Goal: Information Seeking & Learning: Learn about a topic

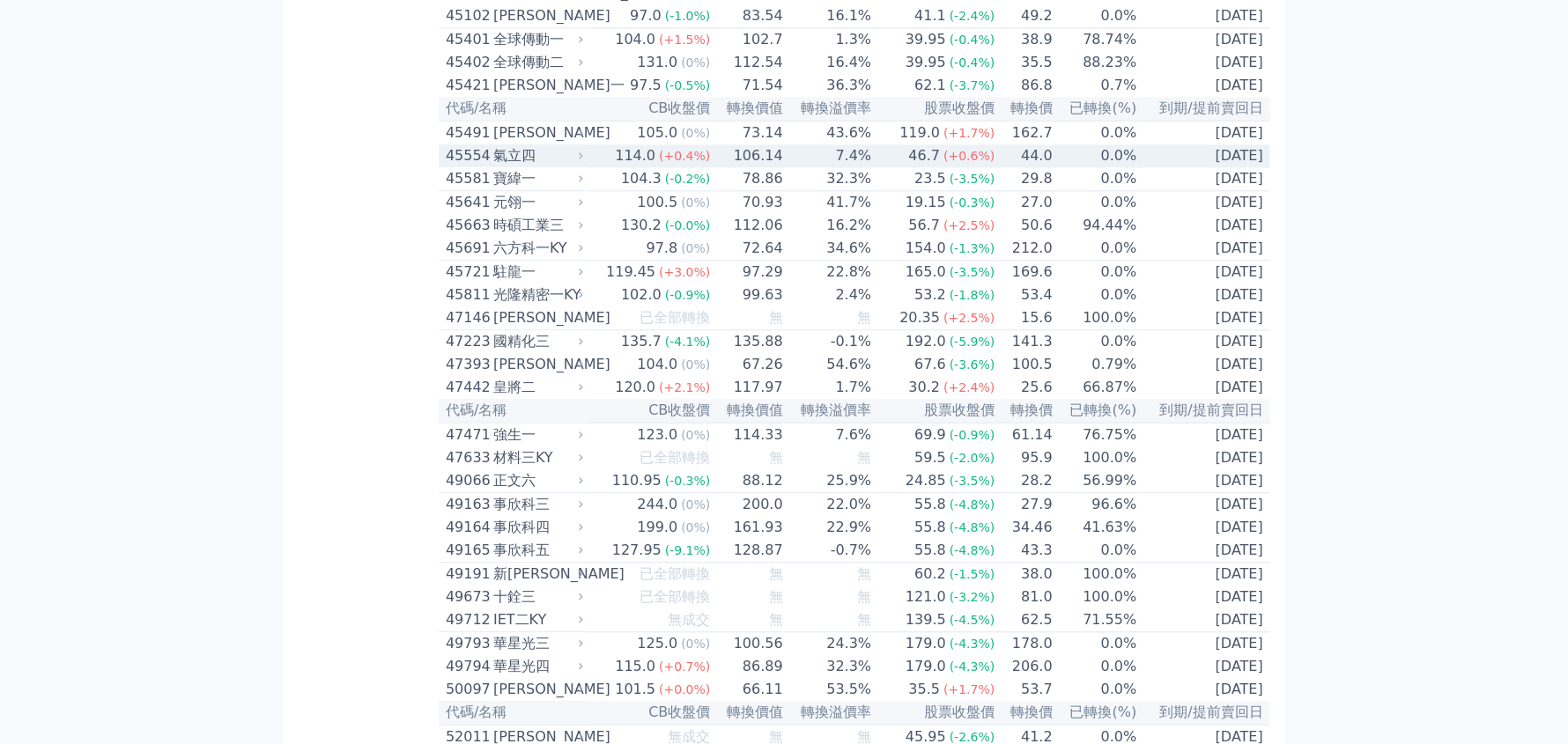
scroll to position [6606, 0]
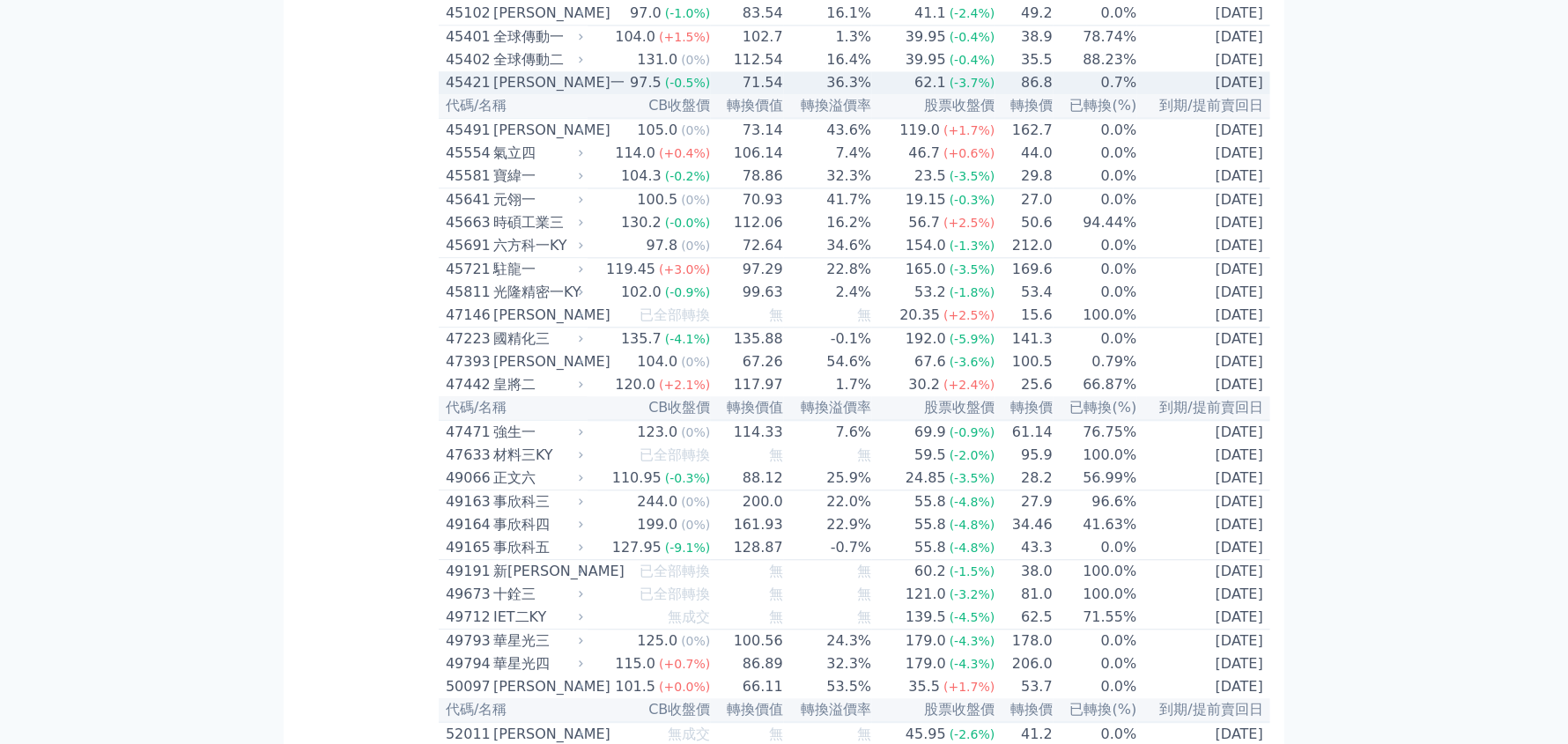
click at [535, 93] on div "[PERSON_NAME]一" at bounding box center [536, 82] width 87 height 21
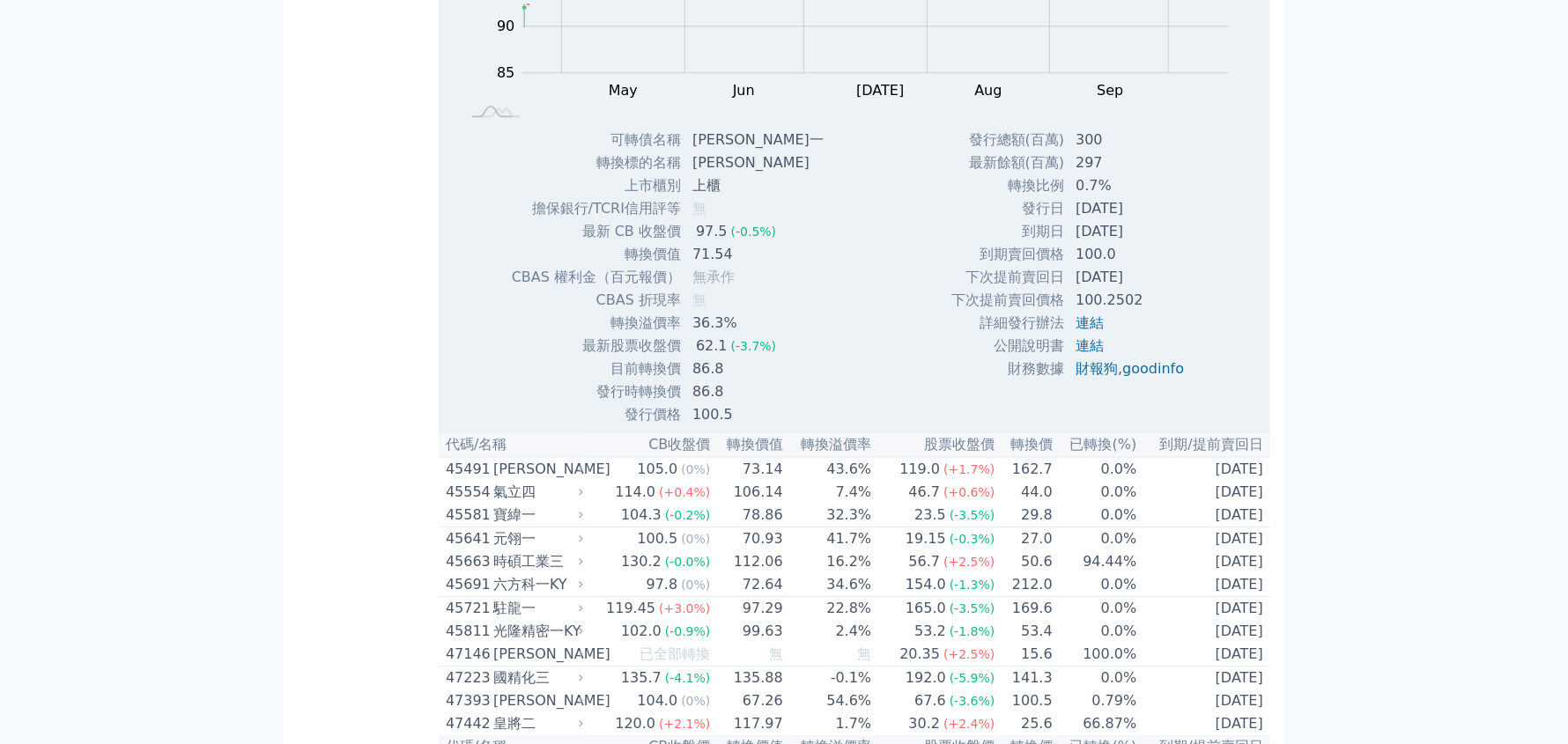
scroll to position [6870, 0]
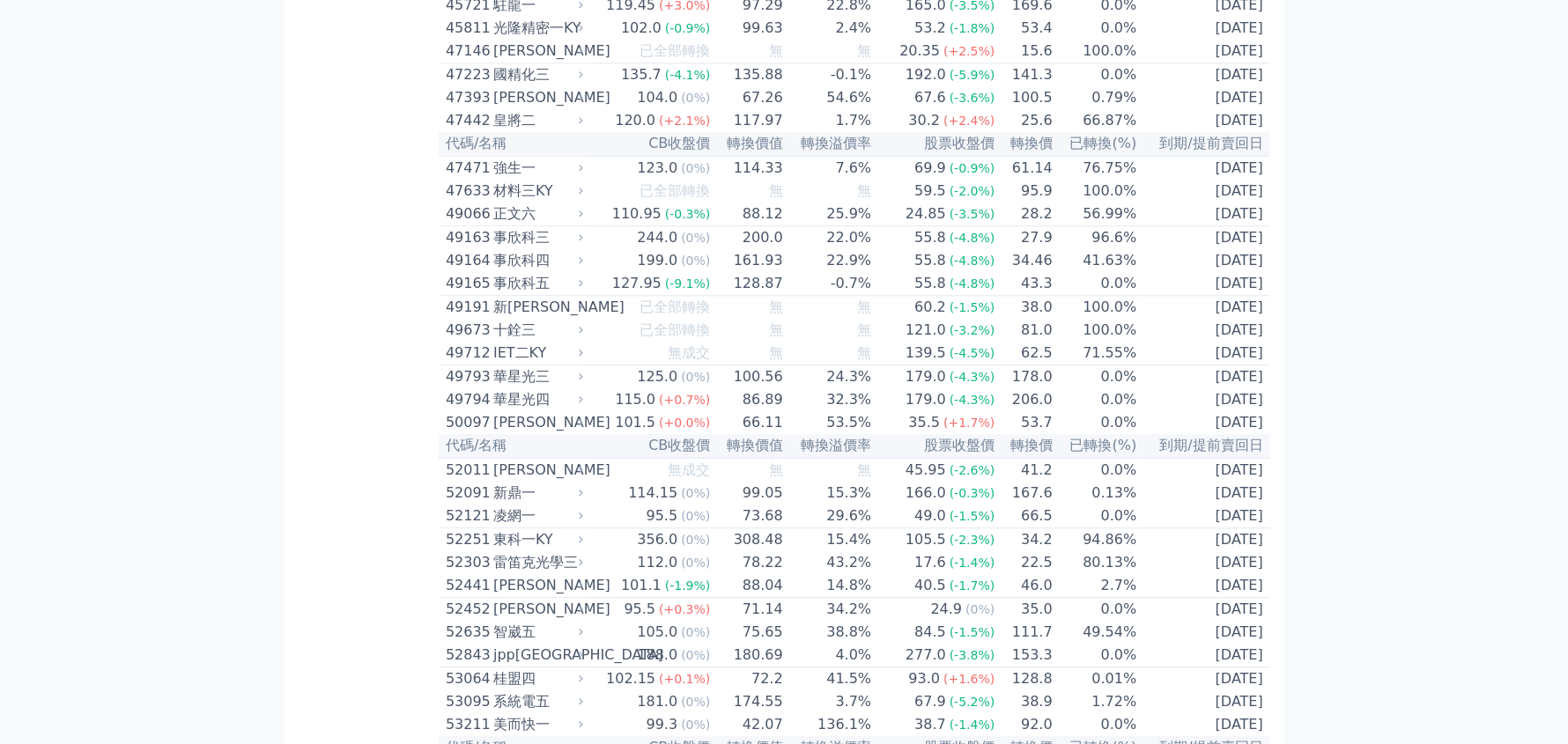
drag, startPoint x: 439, startPoint y: 180, endPoint x: 558, endPoint y: 179, distance: 119.0
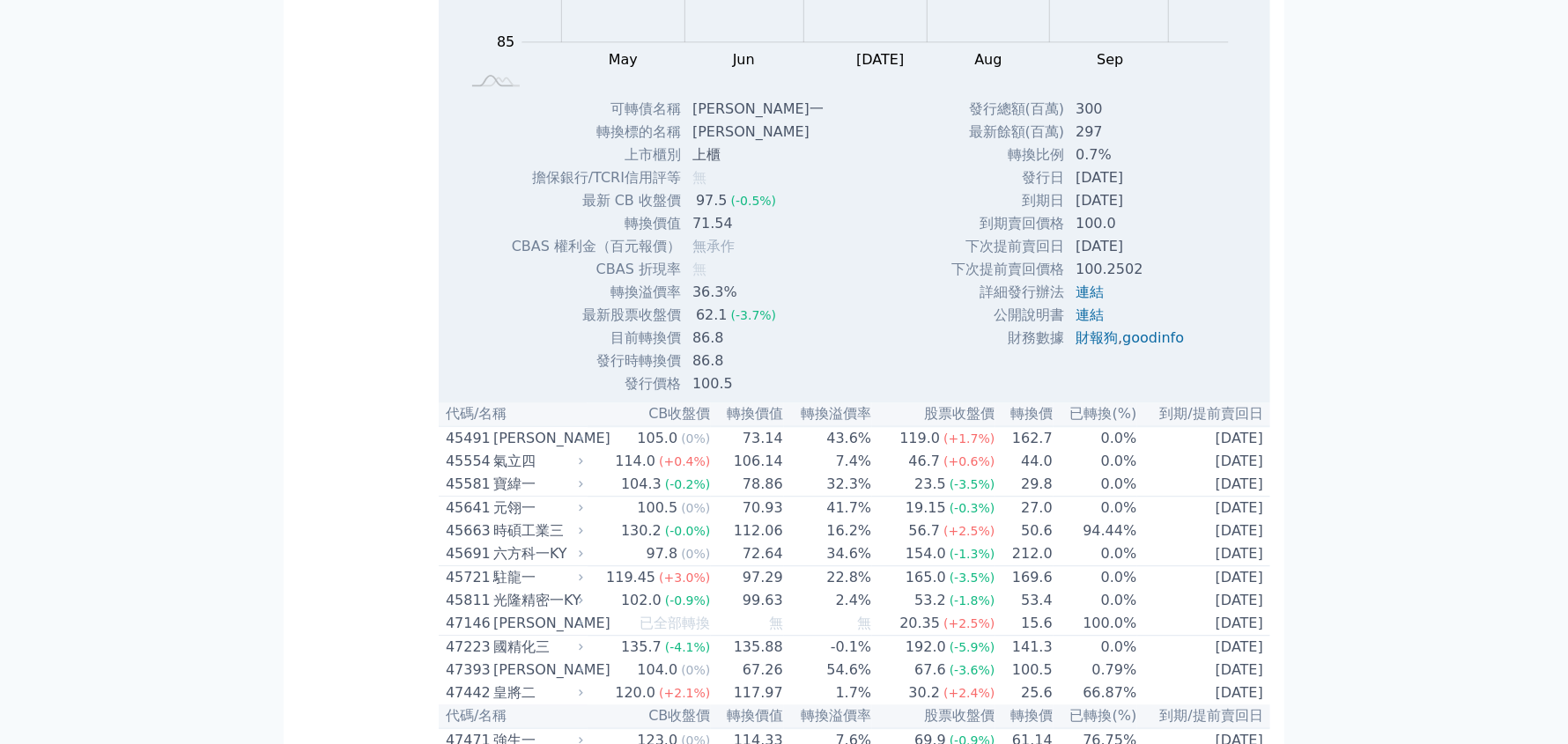
copy div "45421 [PERSON_NAME]一"
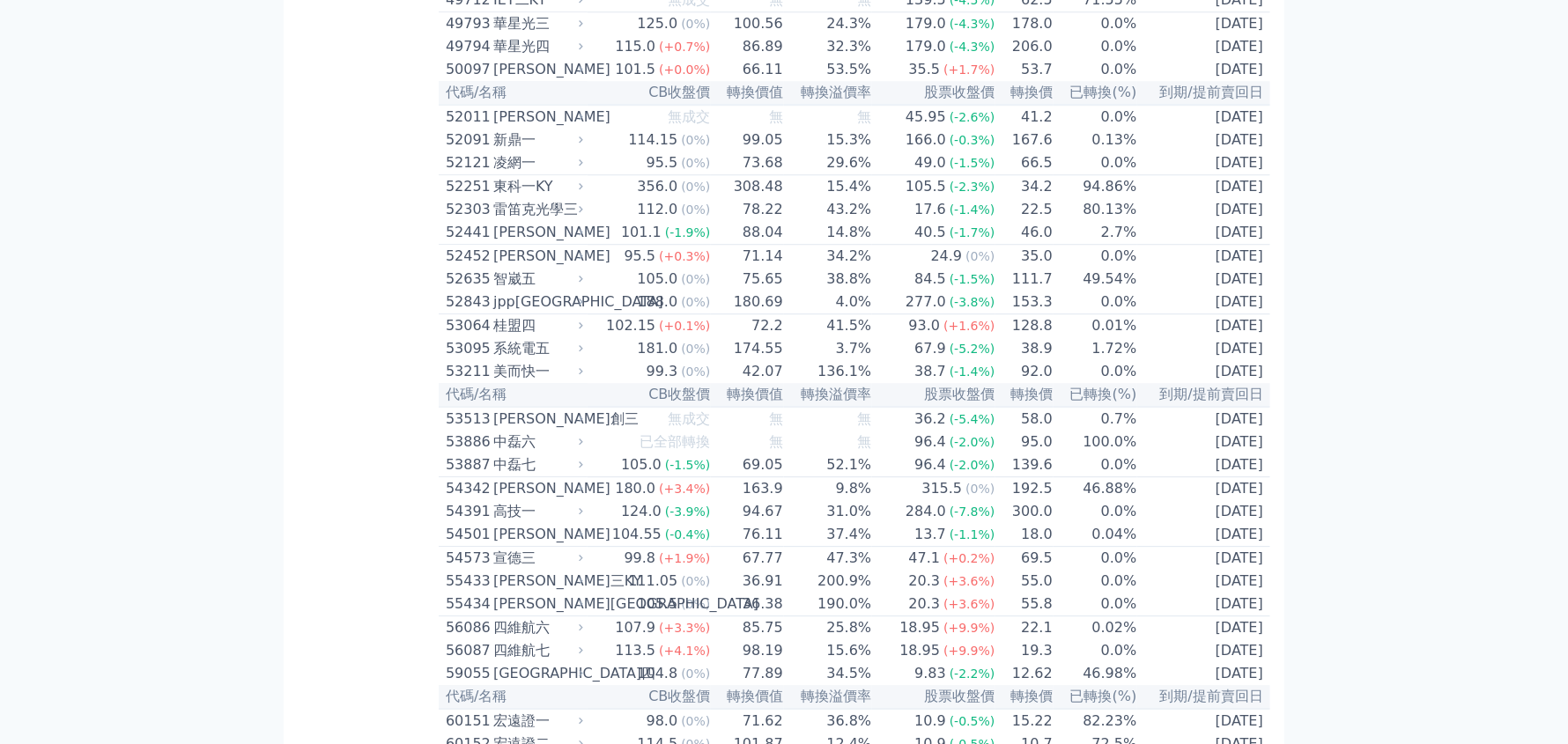
scroll to position [7312, 0]
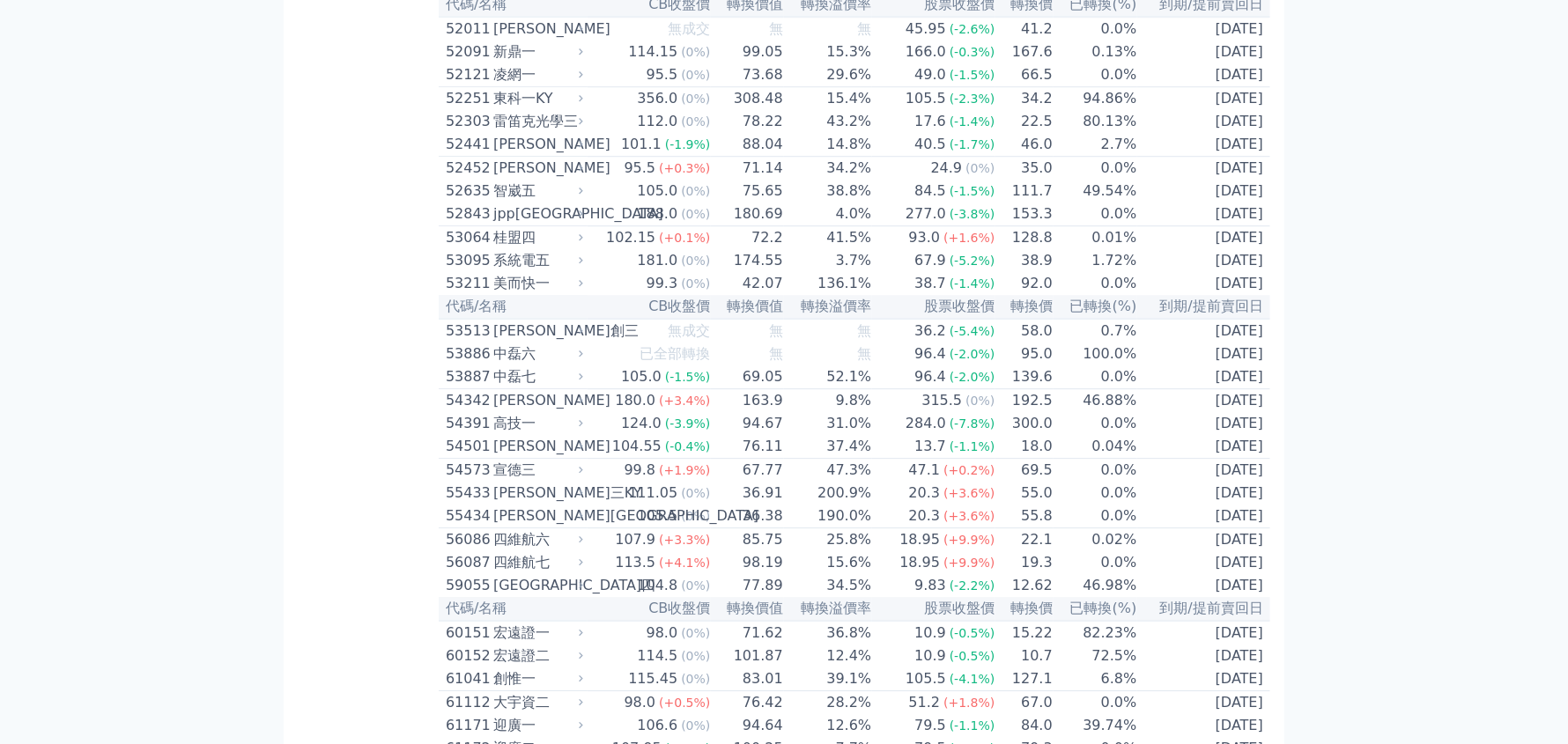
drag, startPoint x: 437, startPoint y: 338, endPoint x: 554, endPoint y: 350, distance: 117.6
drag, startPoint x: 559, startPoint y: 362, endPoint x: 448, endPoint y: 362, distance: 111.0
copy div "49794 華星光四"
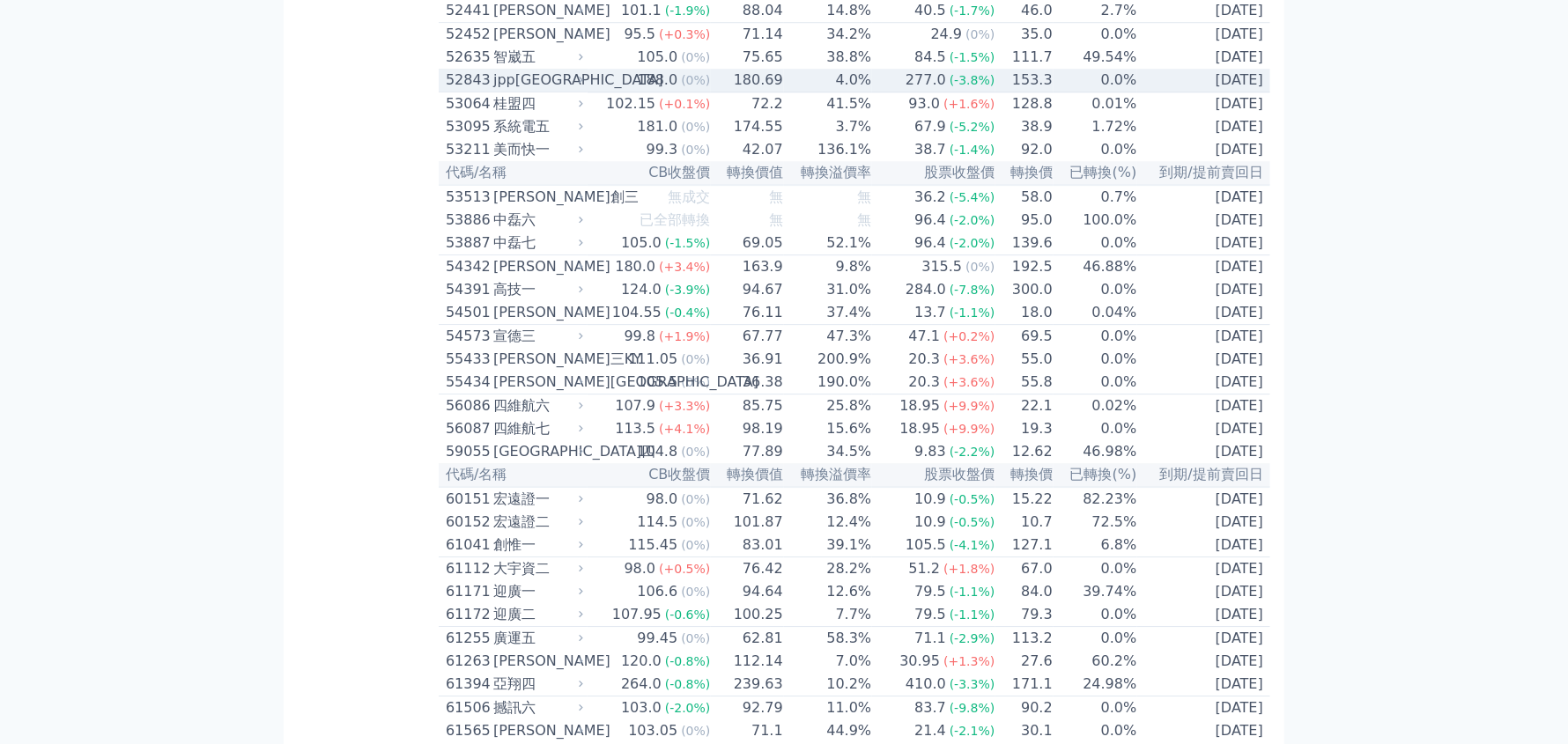
scroll to position [7488, 0]
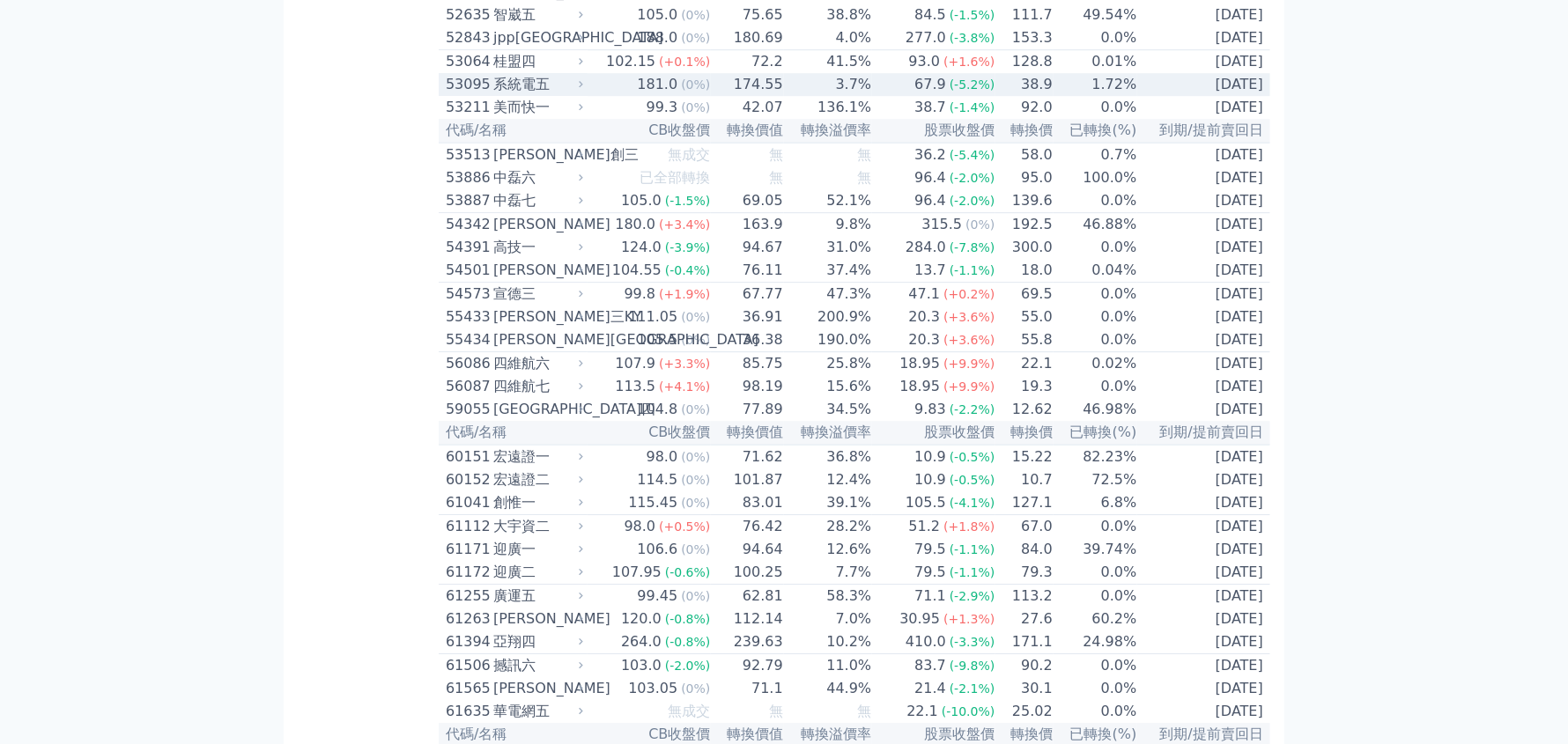
click at [518, 95] on div "系統電五" at bounding box center [536, 84] width 87 height 21
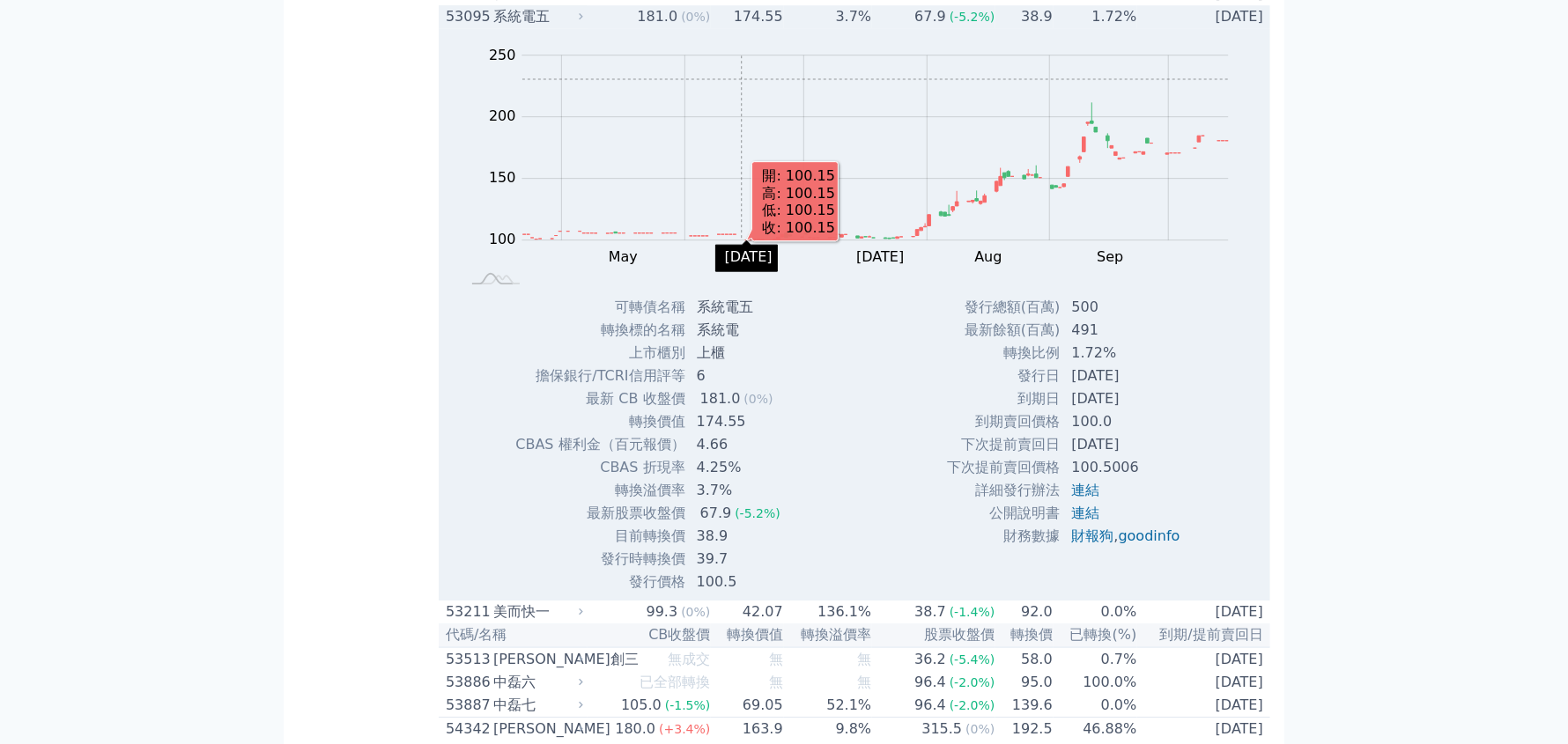
scroll to position [7576, 0]
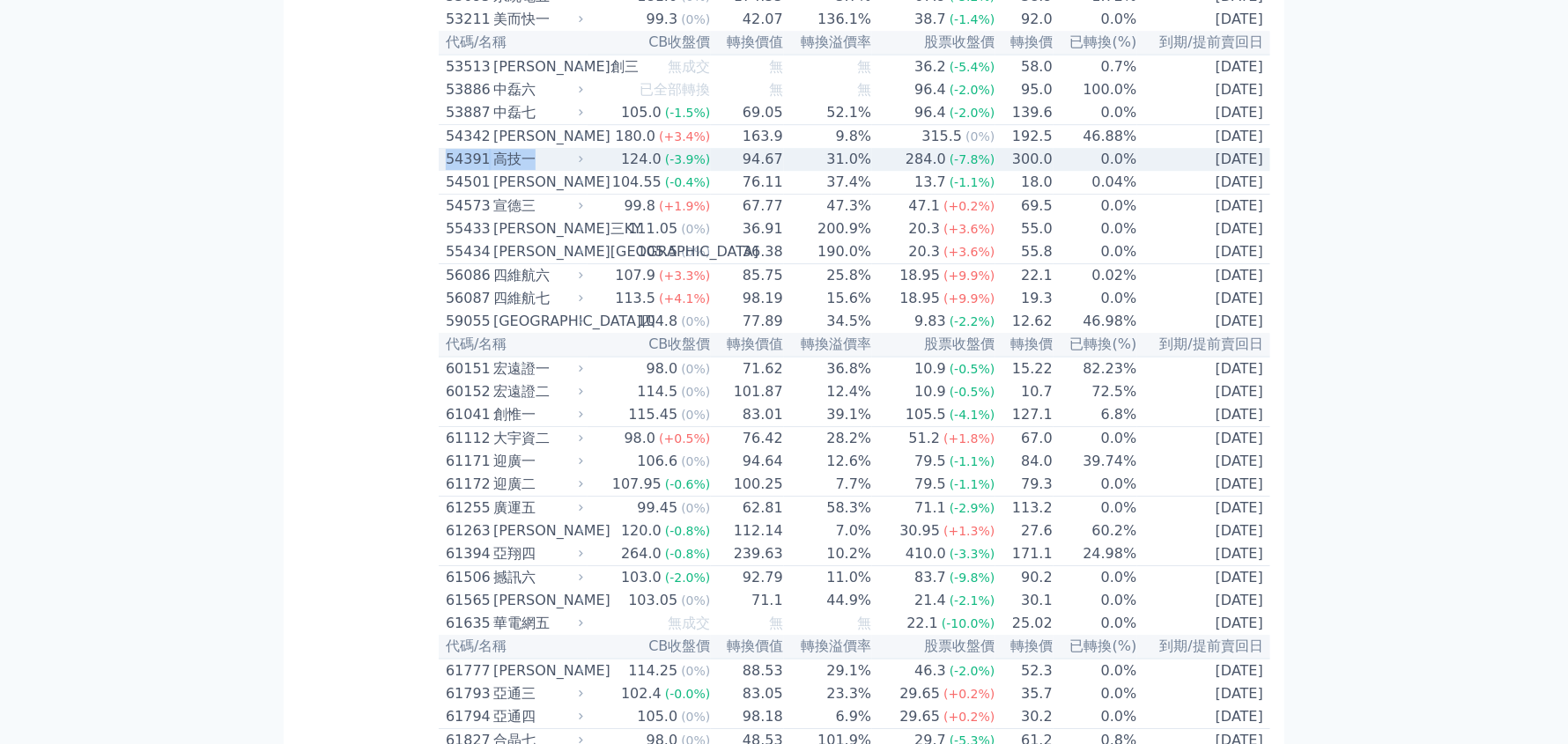
drag, startPoint x: 560, startPoint y: 597, endPoint x: 444, endPoint y: 604, distance: 116.2
click at [444, 171] on td "54391 高技一" at bounding box center [512, 159] width 149 height 23
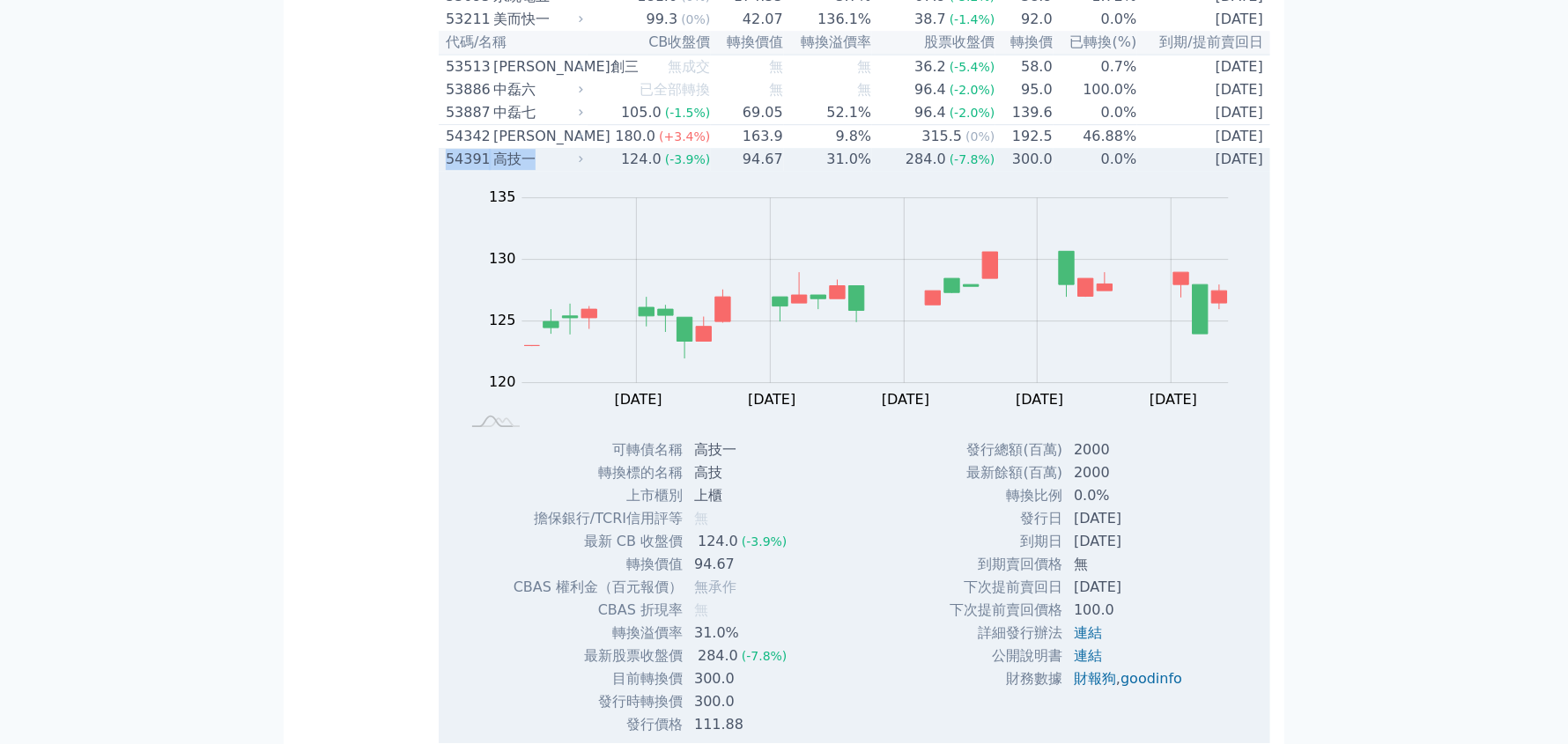
copy div "54391 高技一"
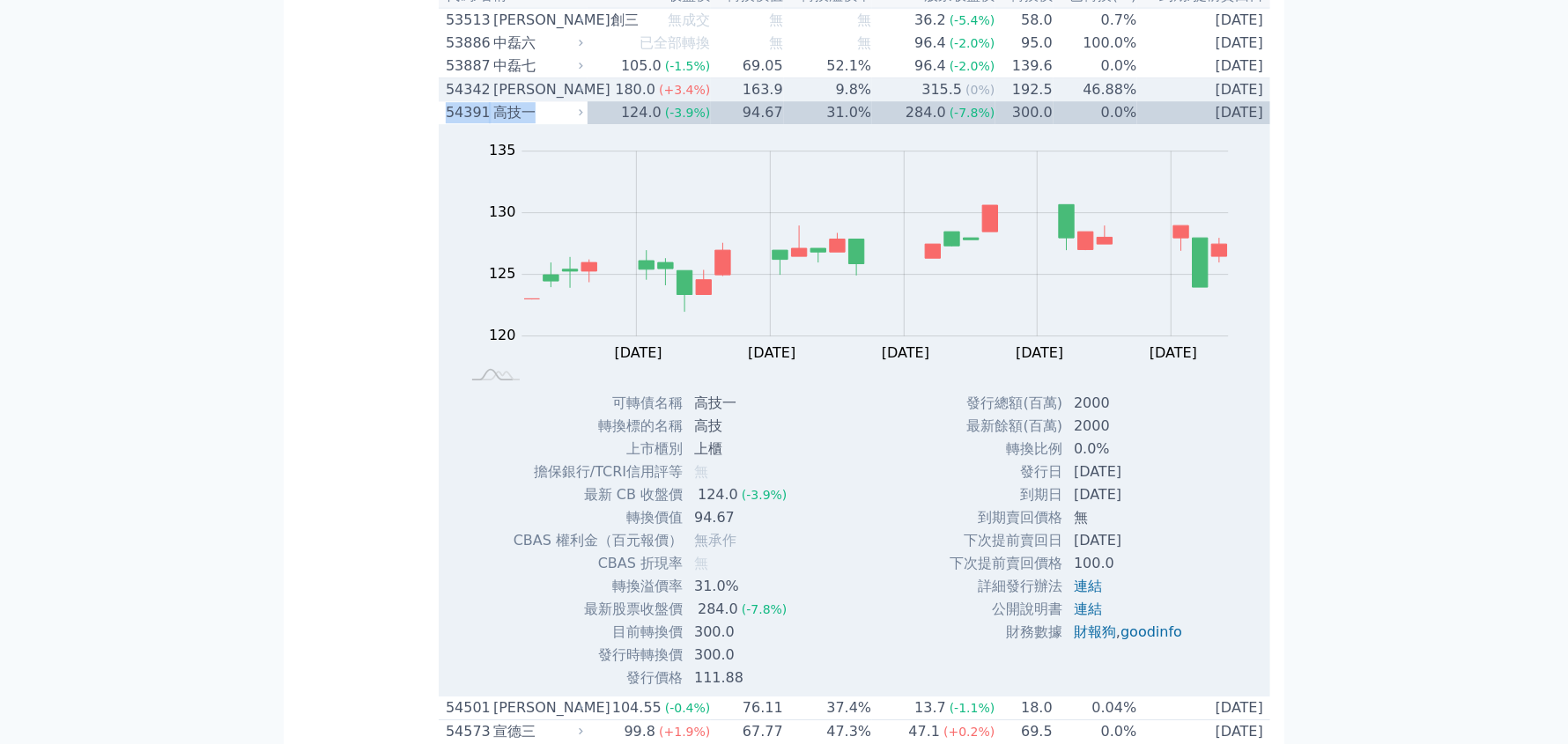
scroll to position [7664, 0]
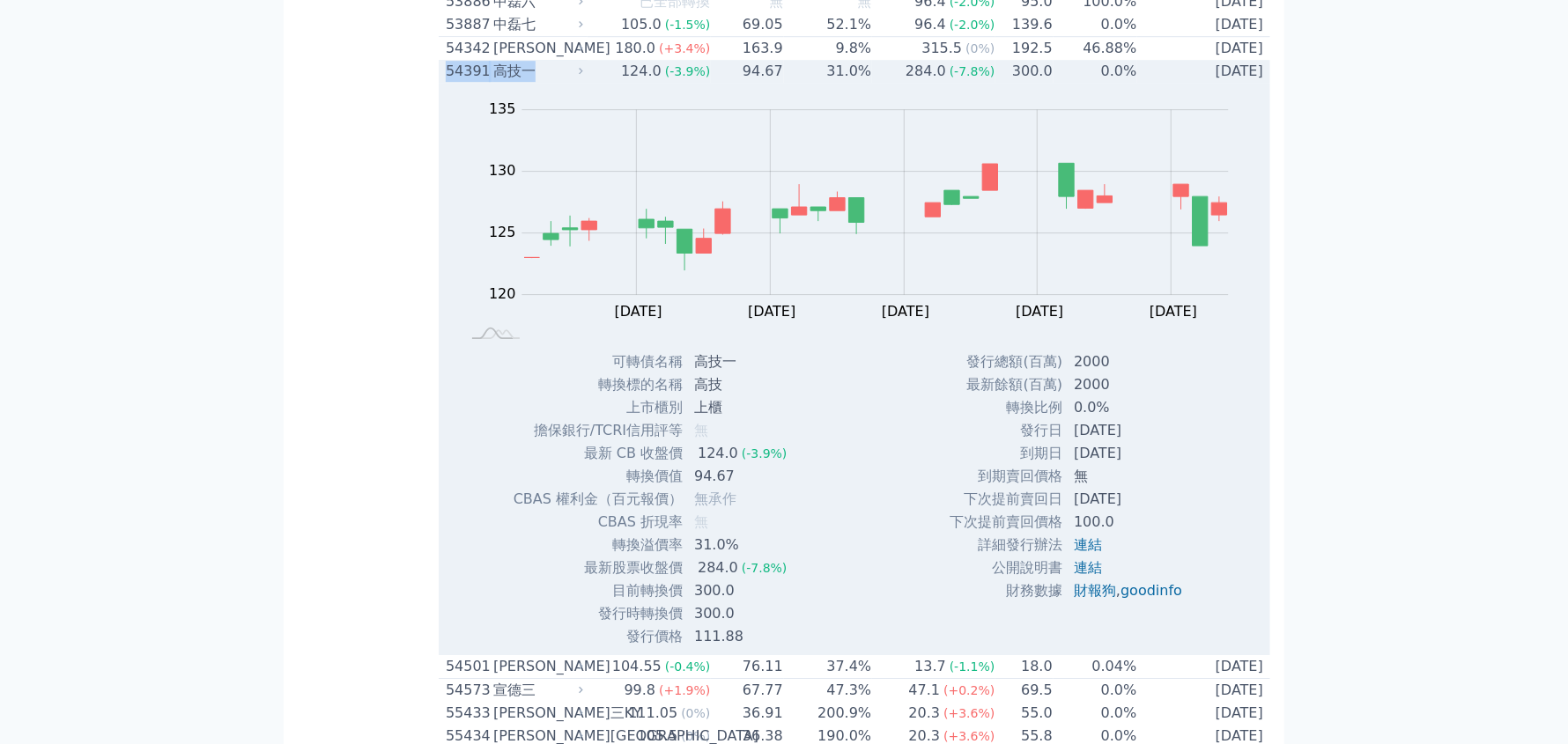
click at [509, 82] on div "高技一" at bounding box center [536, 71] width 87 height 21
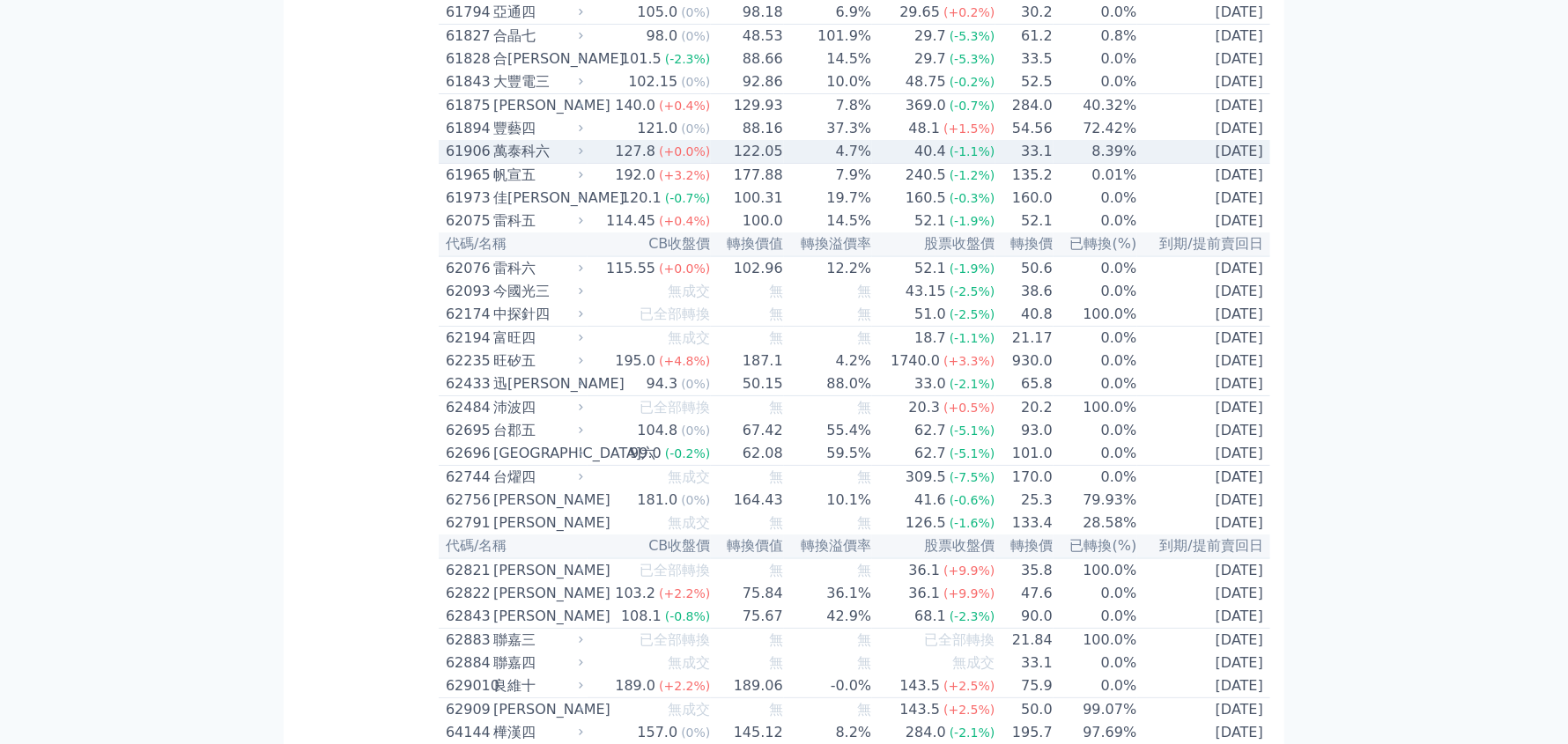
scroll to position [8369, 0]
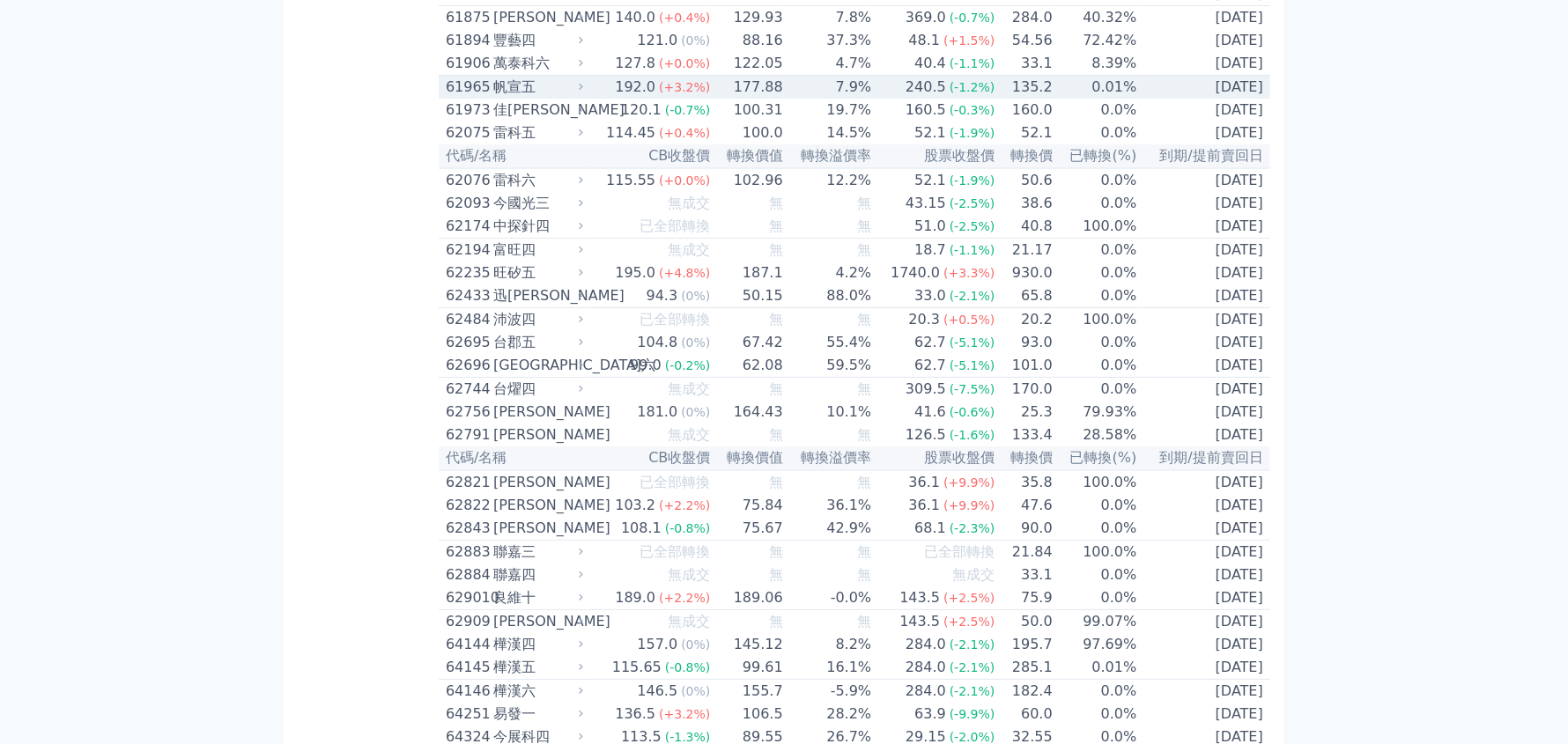
click at [995, 100] on td "135.2" at bounding box center [1023, 88] width 57 height 24
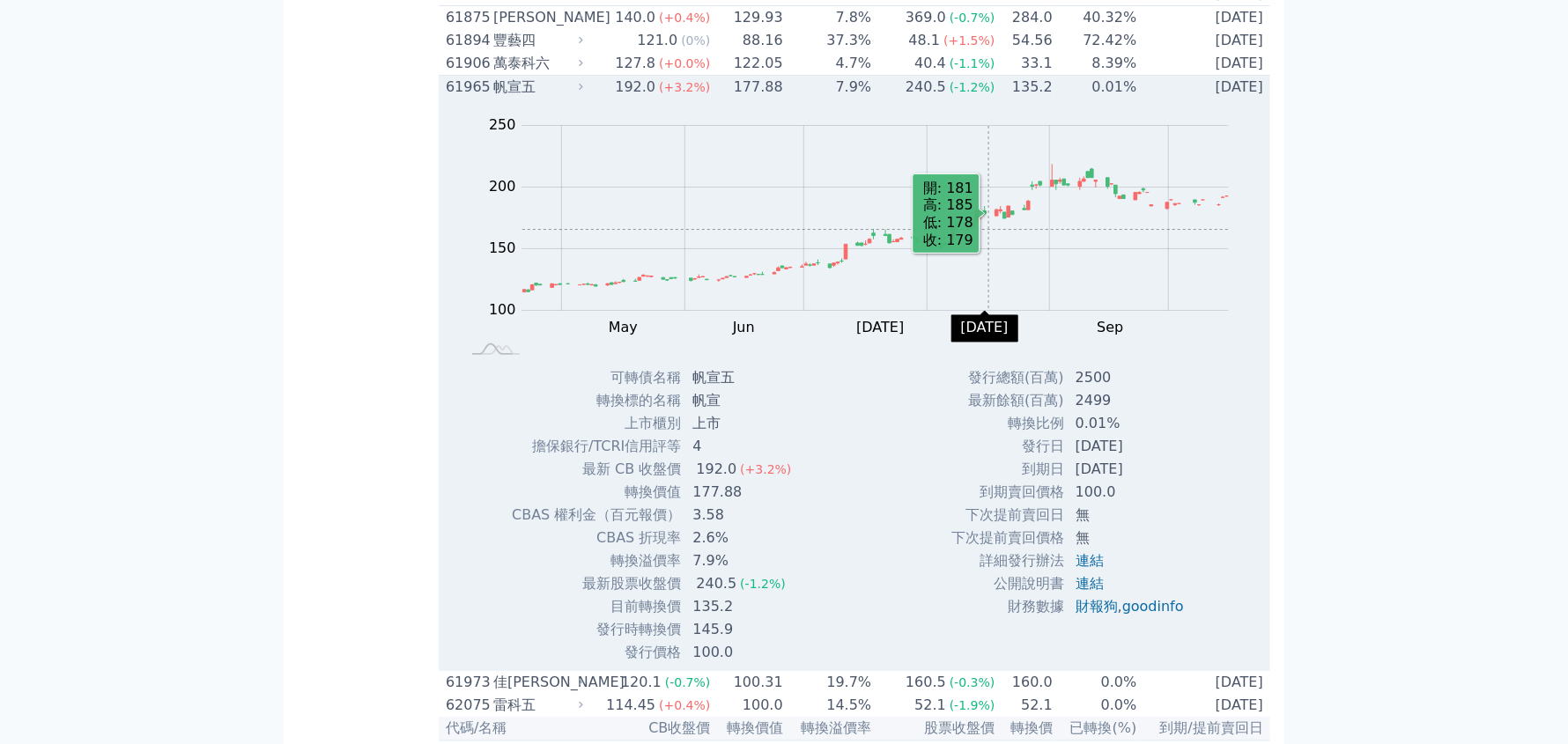
scroll to position [8545, 0]
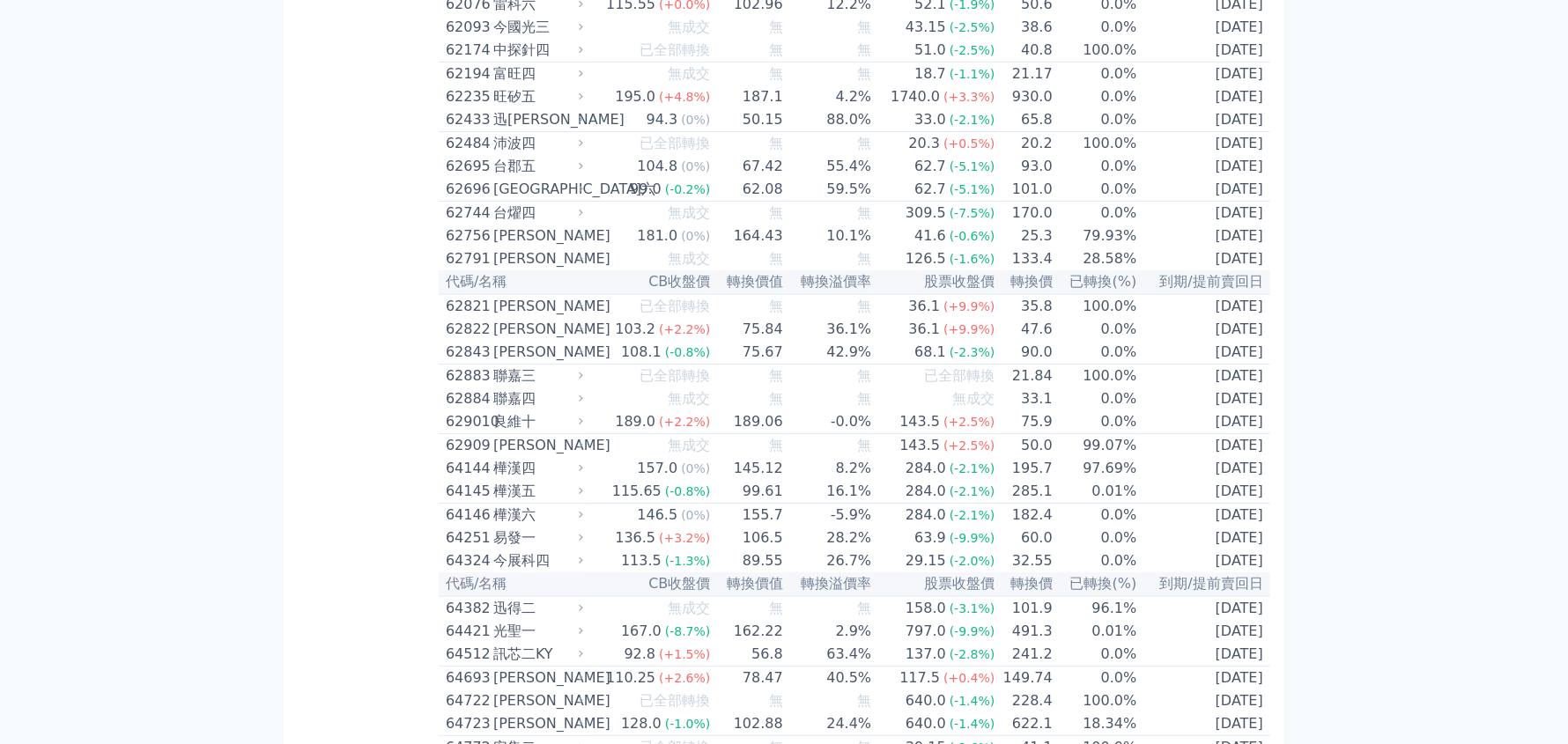
drag, startPoint x: 439, startPoint y: 430, endPoint x: 551, endPoint y: 421, distance: 112.4
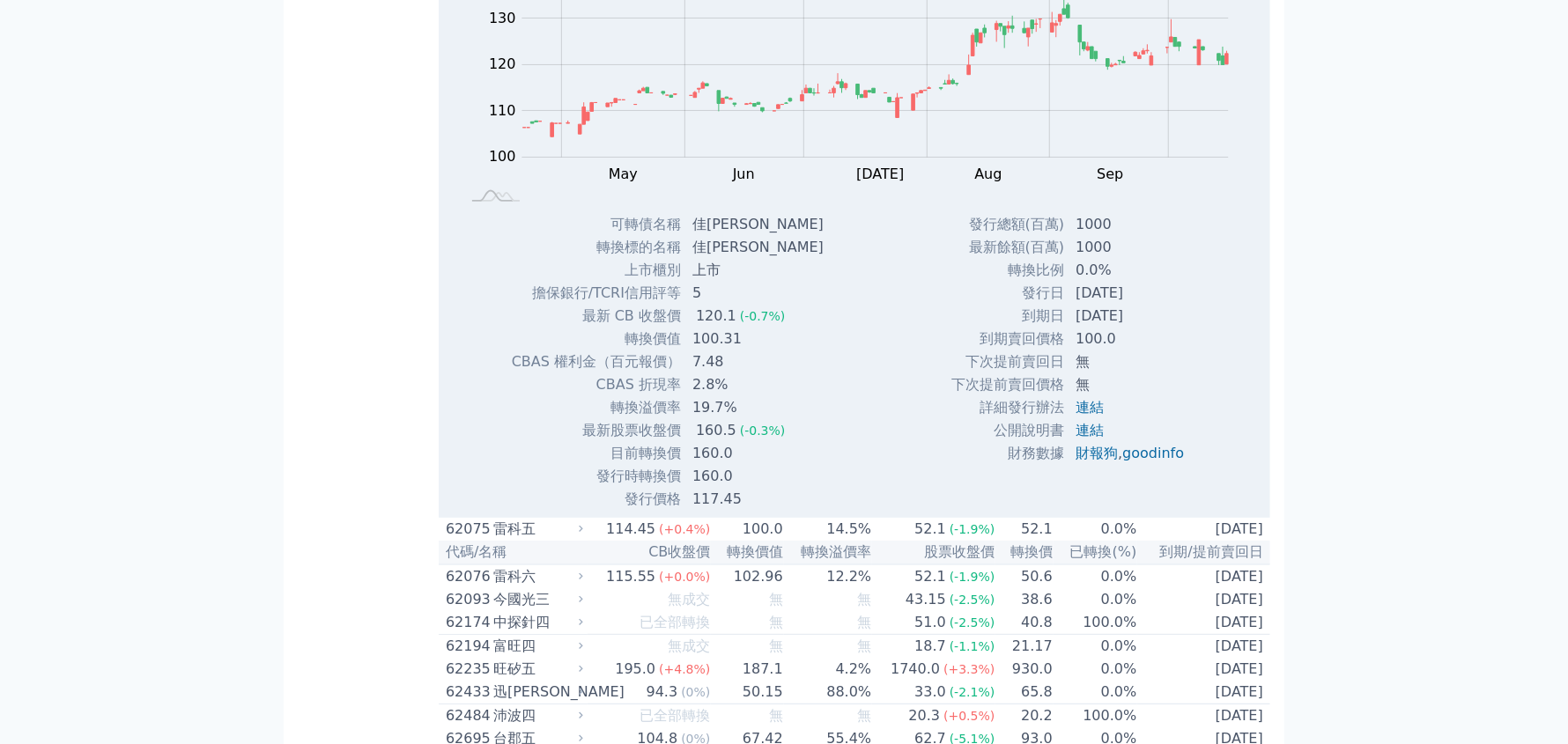
copy div "61973 佳[PERSON_NAME]"
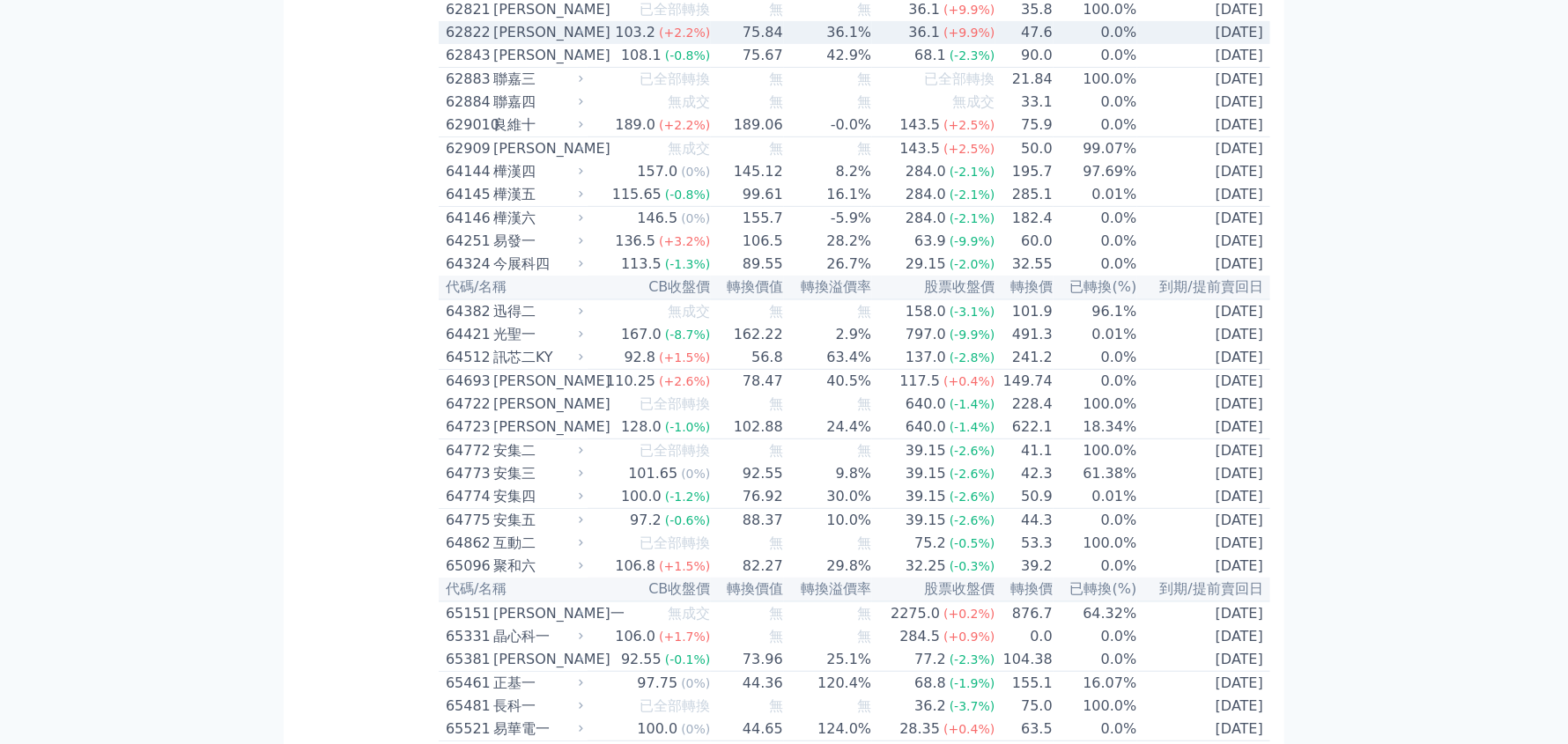
scroll to position [8897, 0]
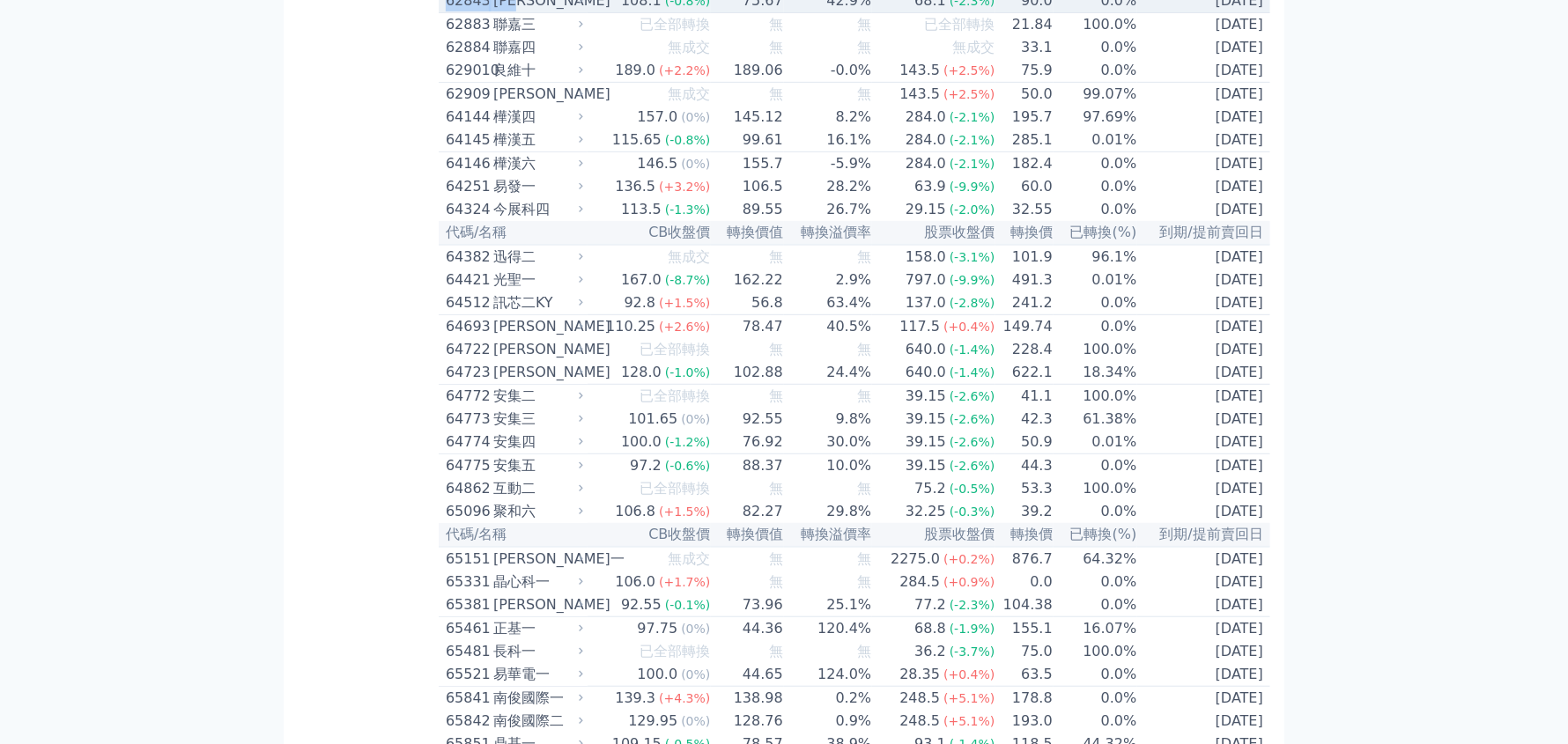
drag, startPoint x: 545, startPoint y: 526, endPoint x: 438, endPoint y: 534, distance: 107.3
click at [438, 13] on td "62843 [PERSON_NAME]" at bounding box center [512, 2] width 149 height 24
copy div "62843 [PERSON_NAME]"
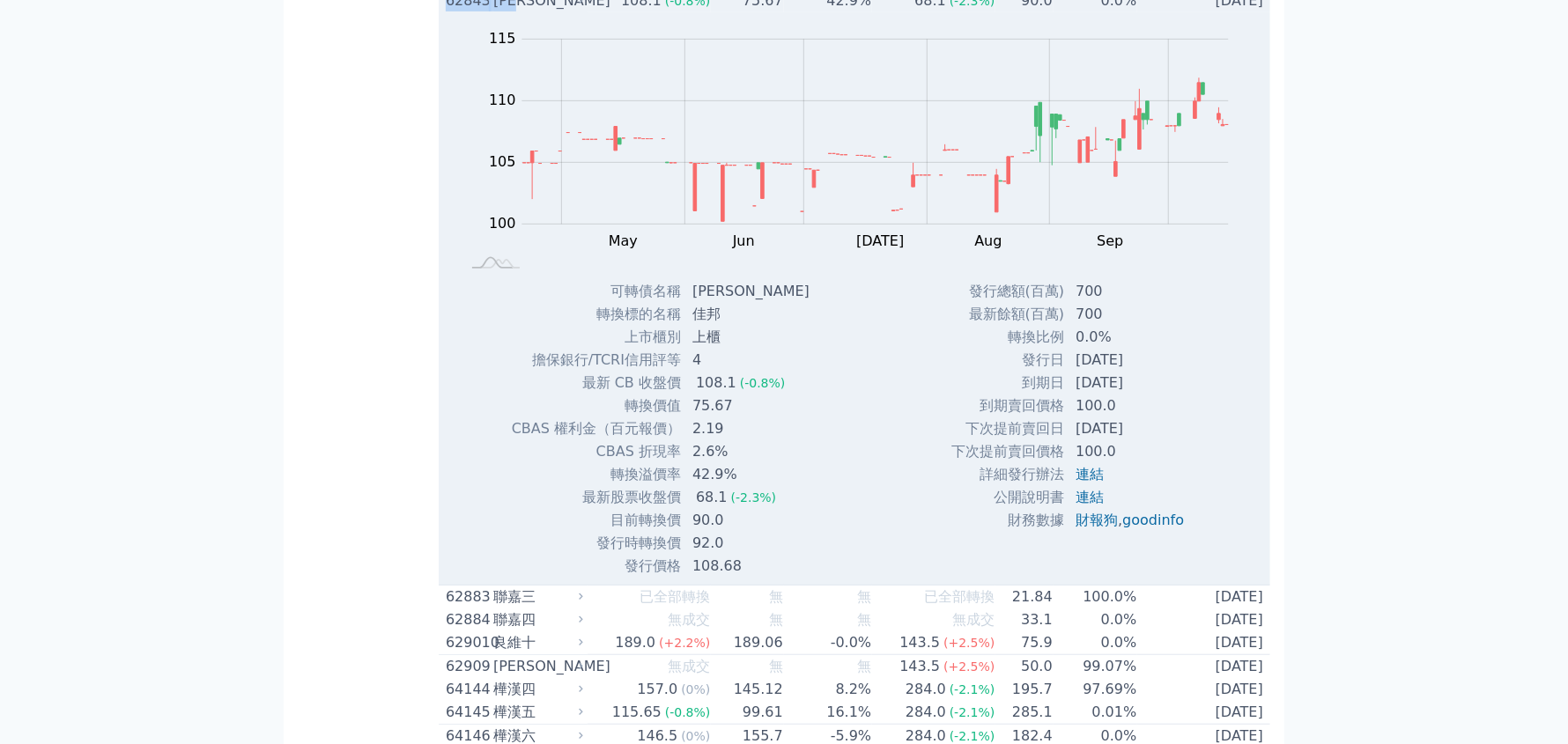
click at [523, 11] on div "[PERSON_NAME]" at bounding box center [536, 1] width 87 height 21
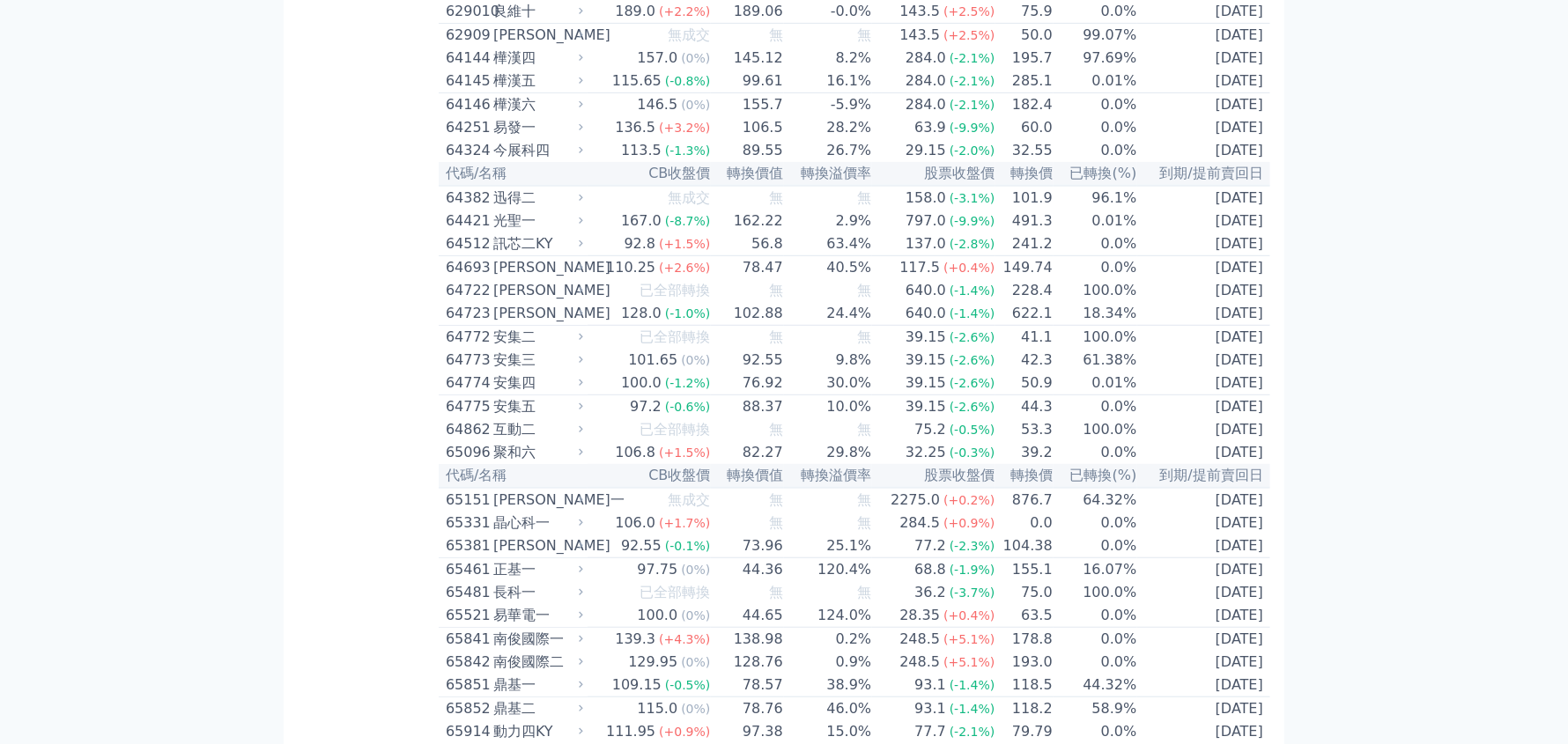
scroll to position [9073, 0]
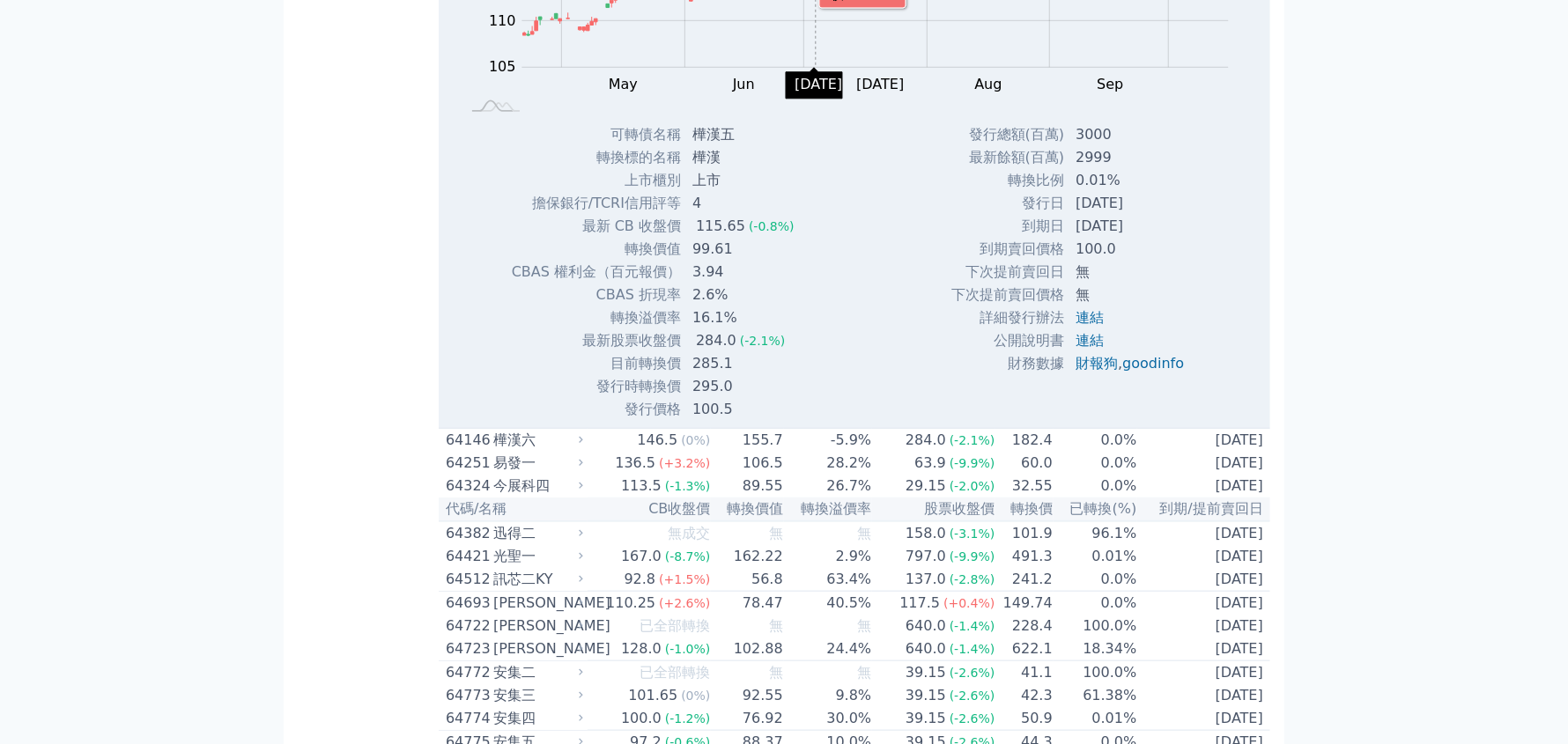
scroll to position [9426, 0]
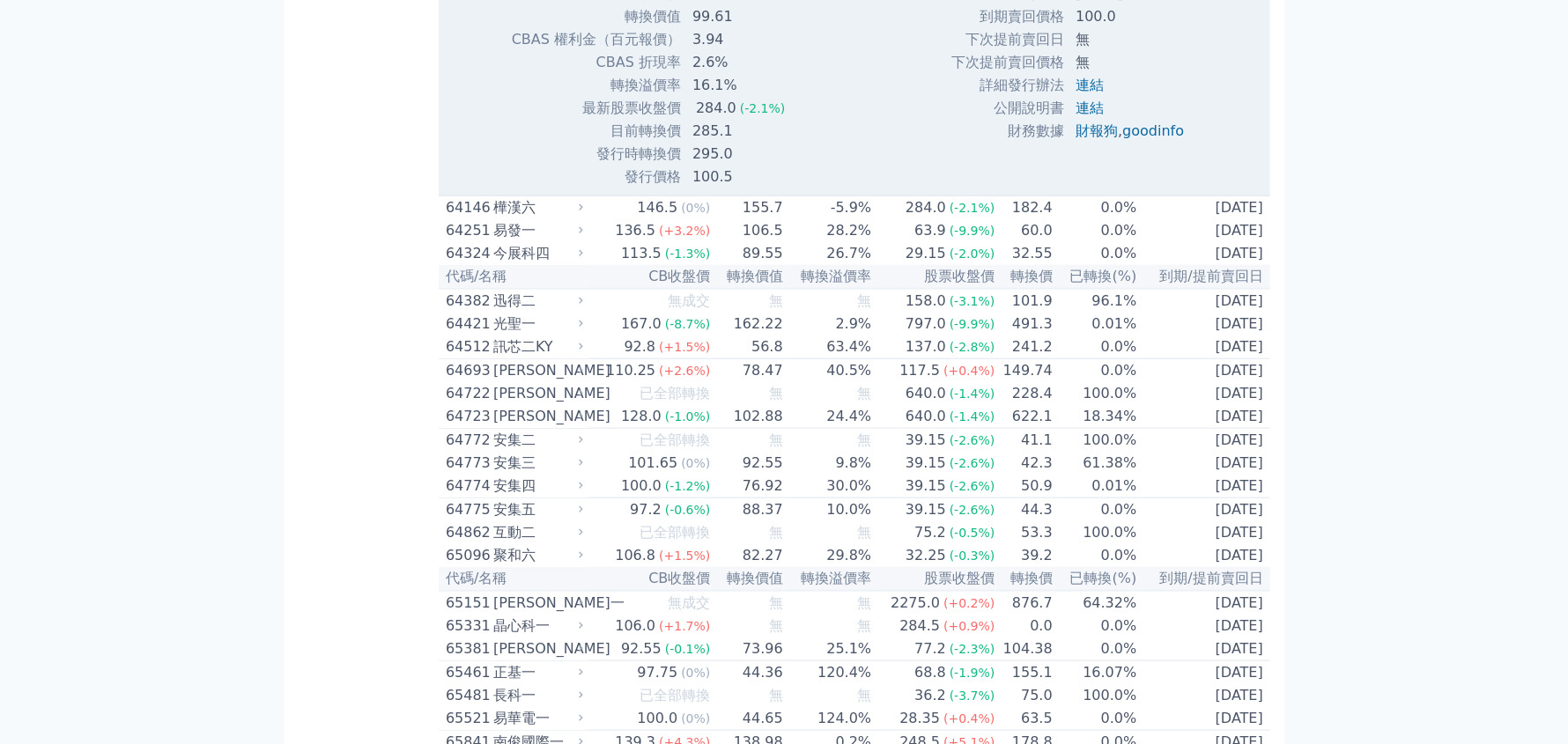
drag, startPoint x: 536, startPoint y: 145, endPoint x: 443, endPoint y: 150, distance: 93.1
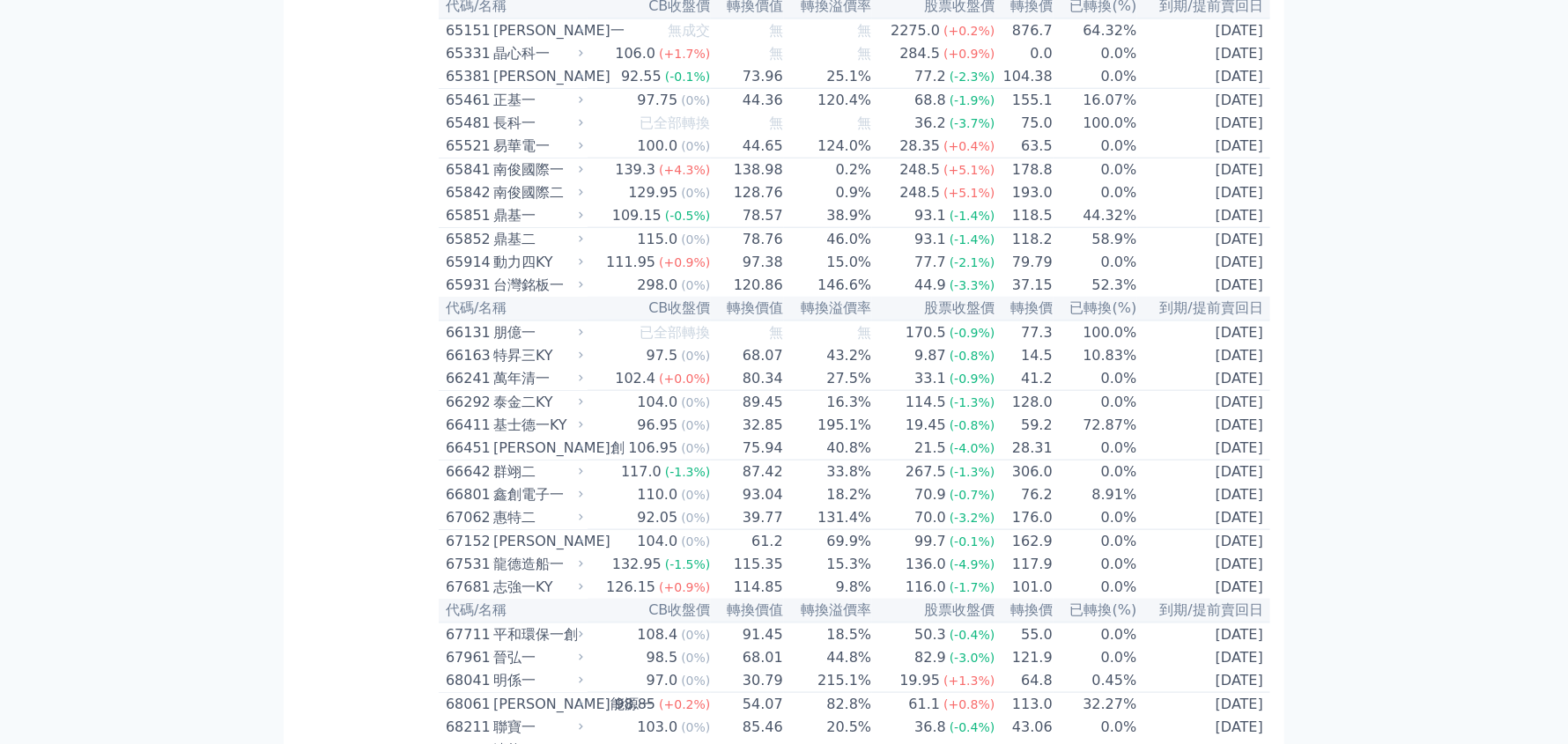
copy div "64145 樺漢五"
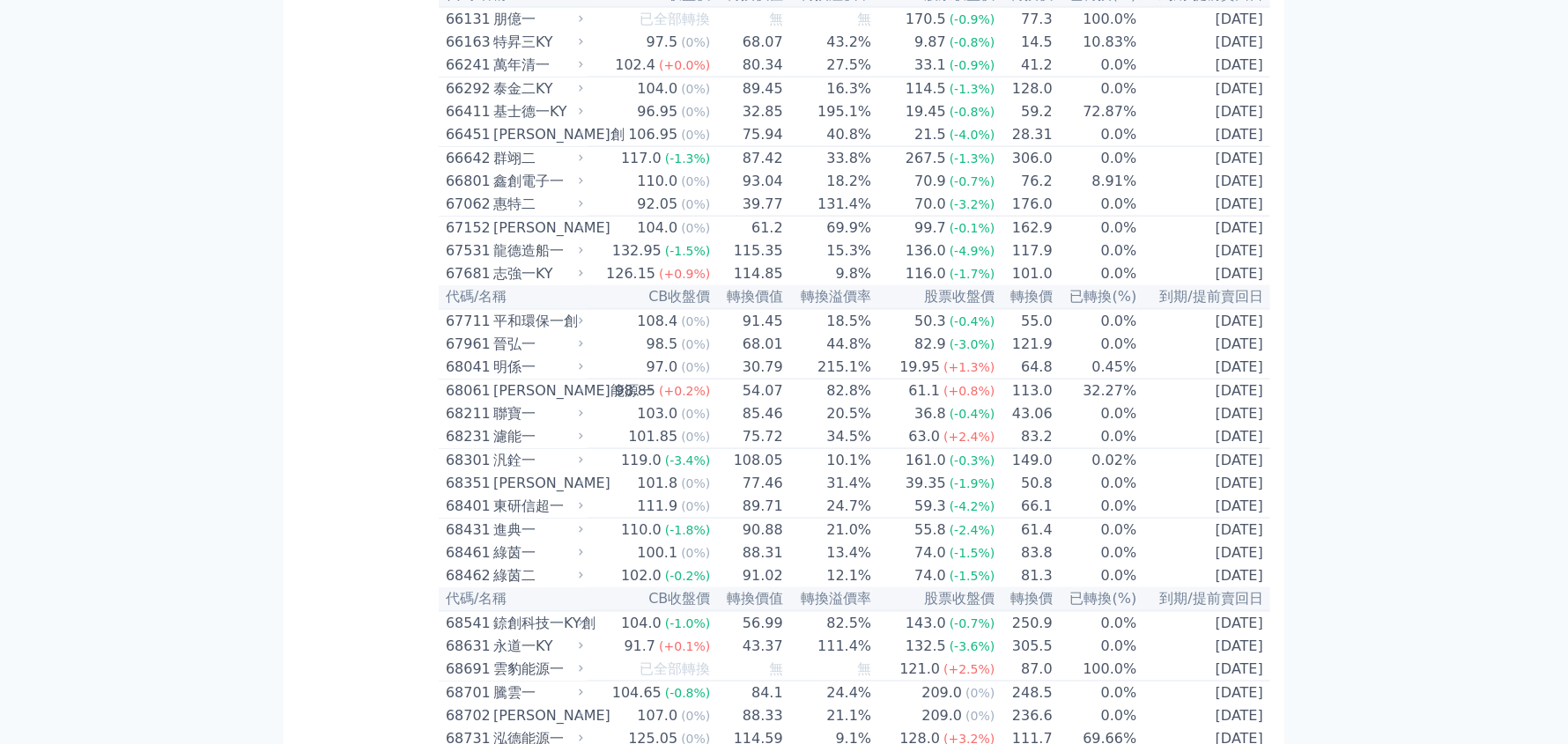
scroll to position [9777, 0]
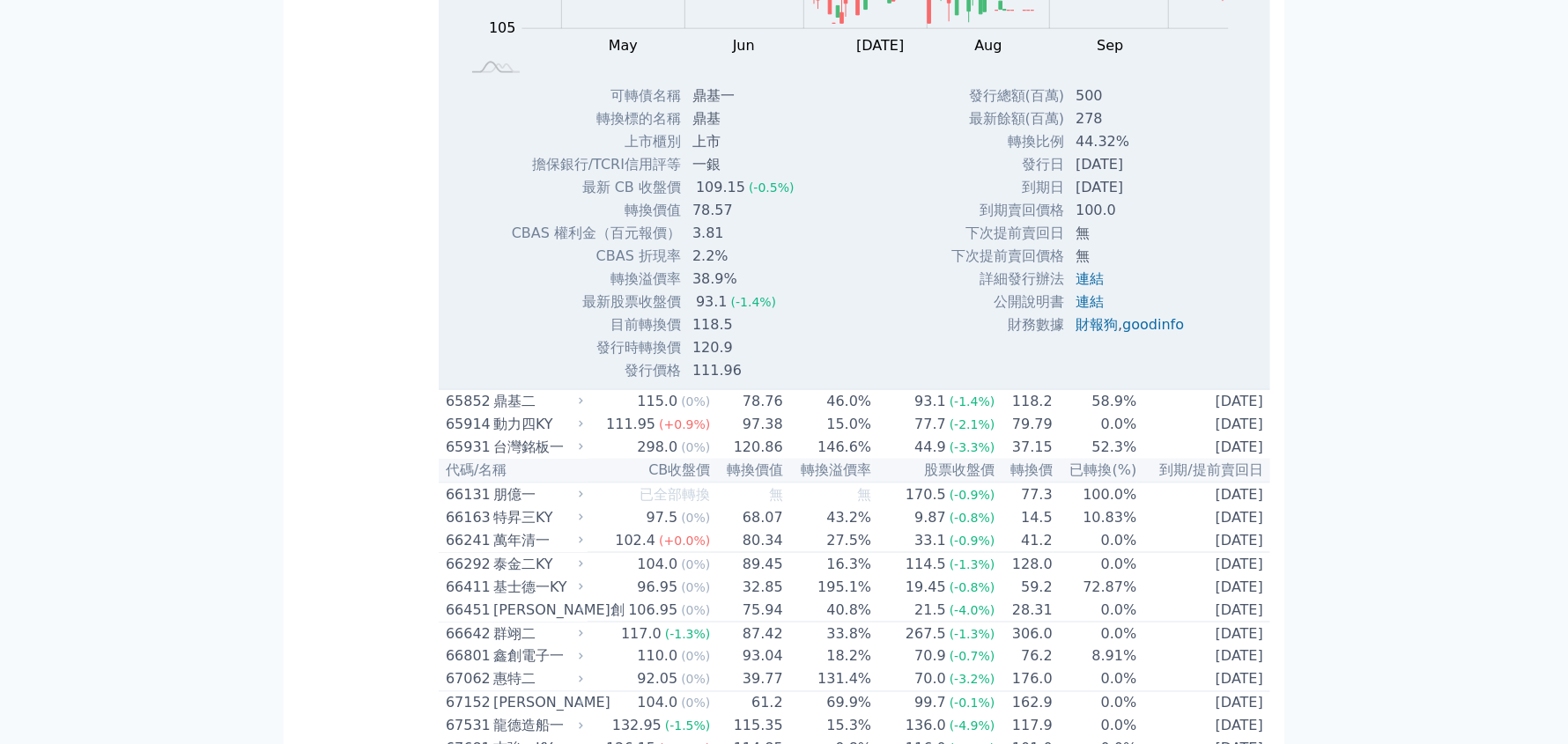
scroll to position [9866, 0]
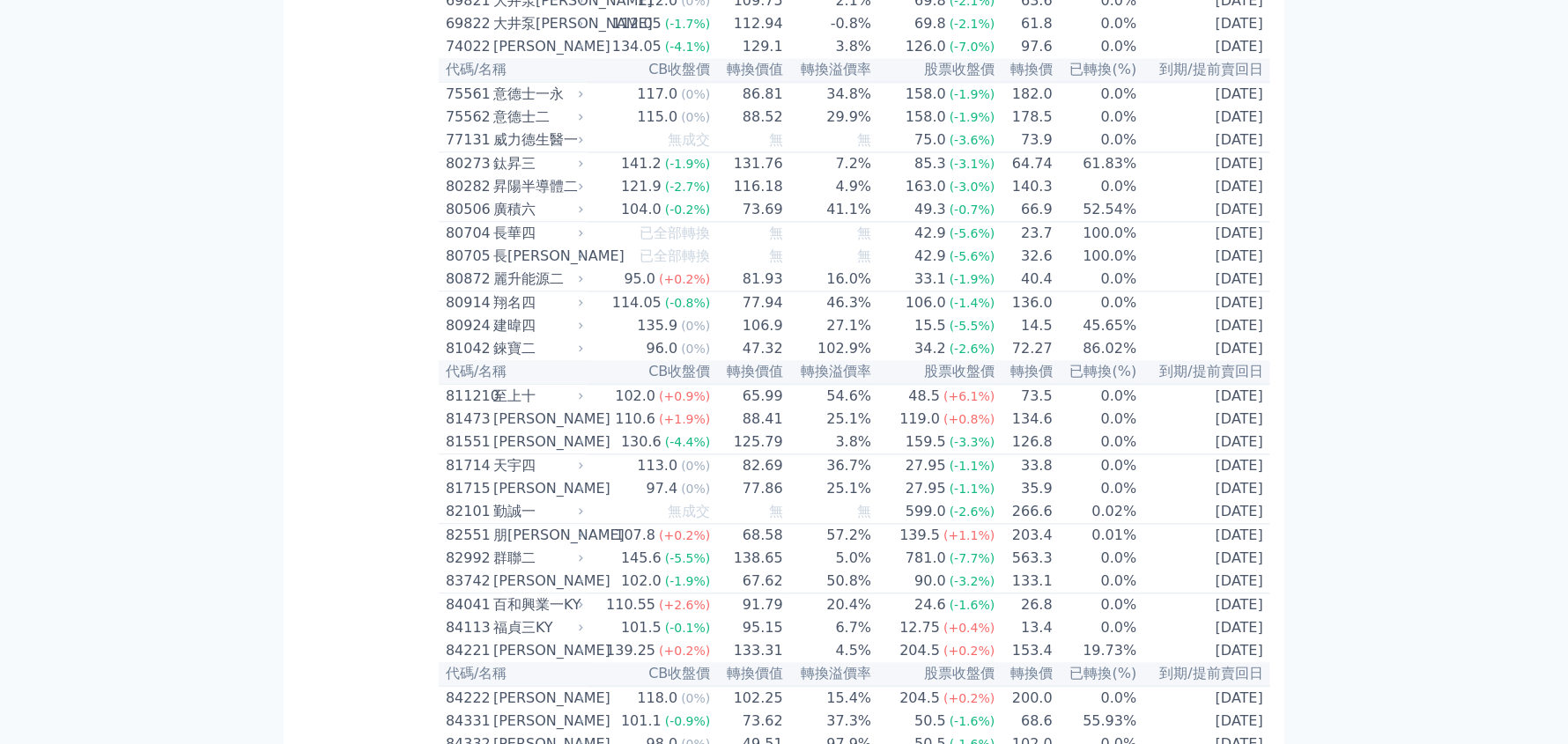
scroll to position [10659, 0]
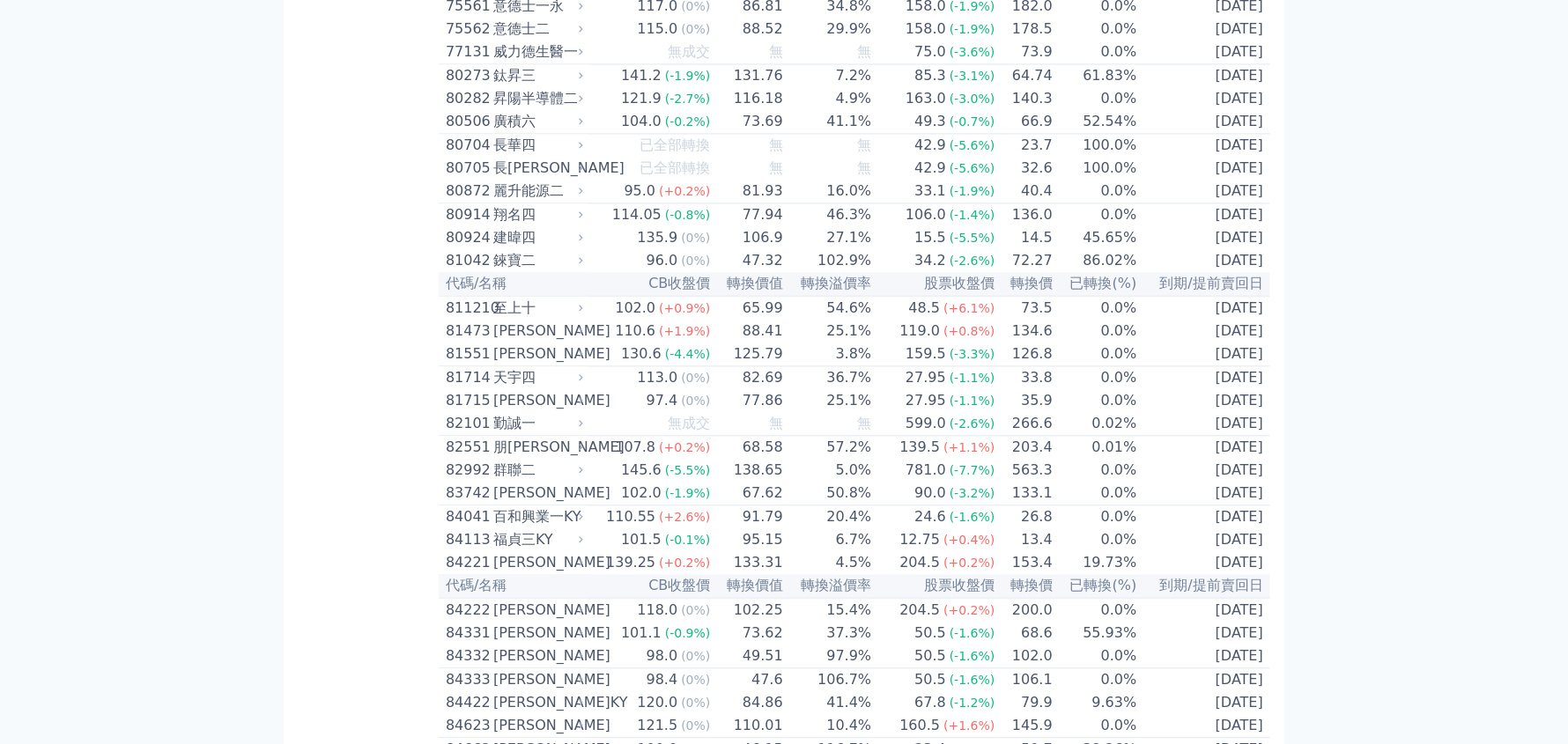
drag, startPoint x: 570, startPoint y: 569, endPoint x: 446, endPoint y: 570, distance: 124.0
copy div "69821 [PERSON_NAME]"
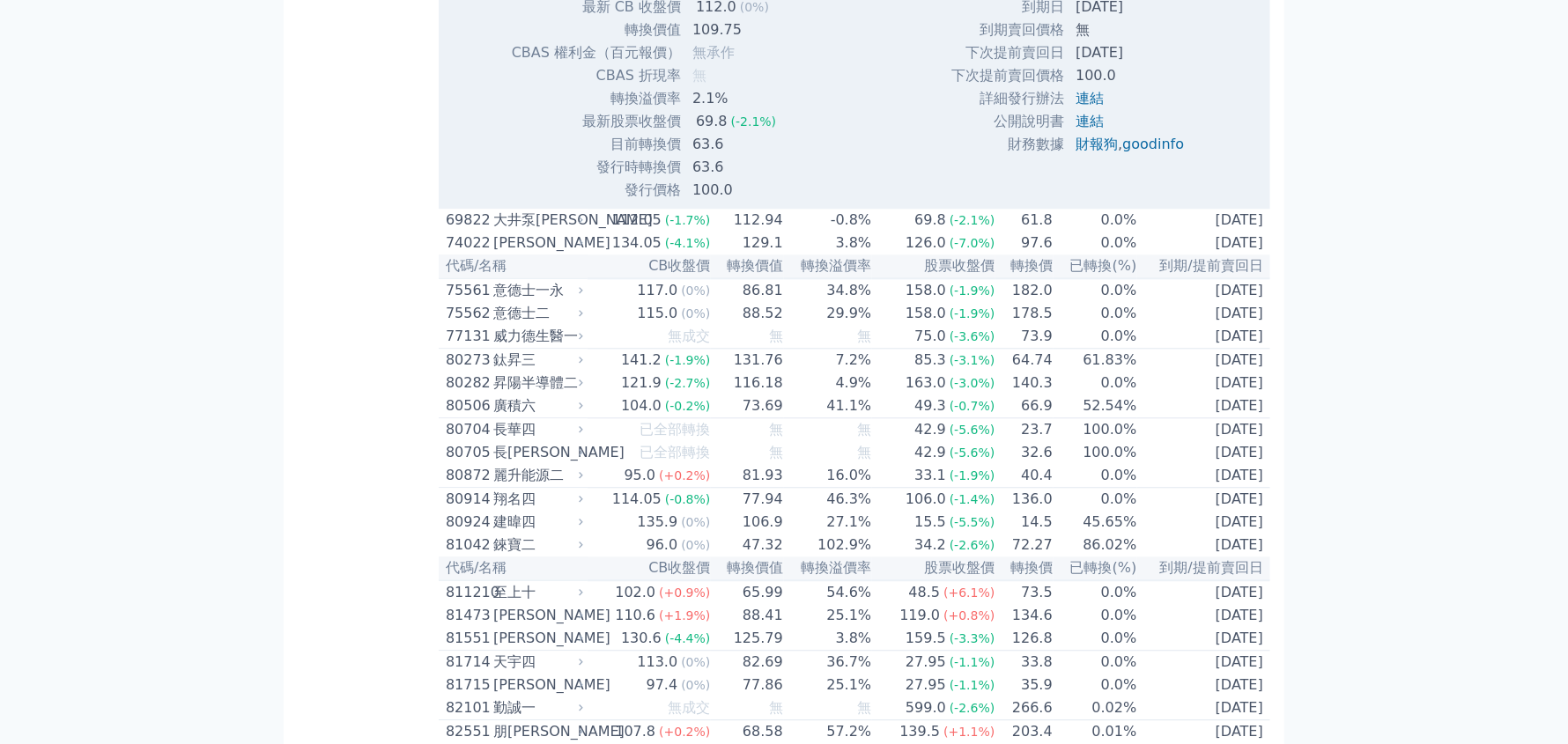
scroll to position [11010, 0]
